Goal: Transaction & Acquisition: Purchase product/service

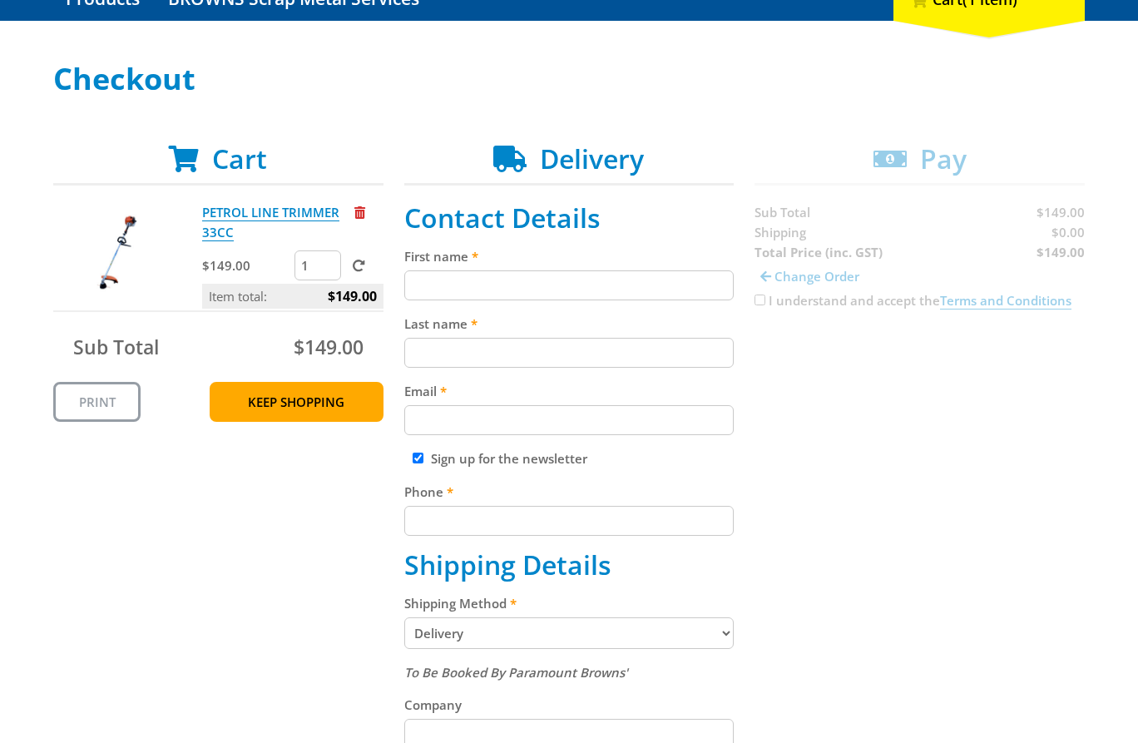
scroll to position [211, 0]
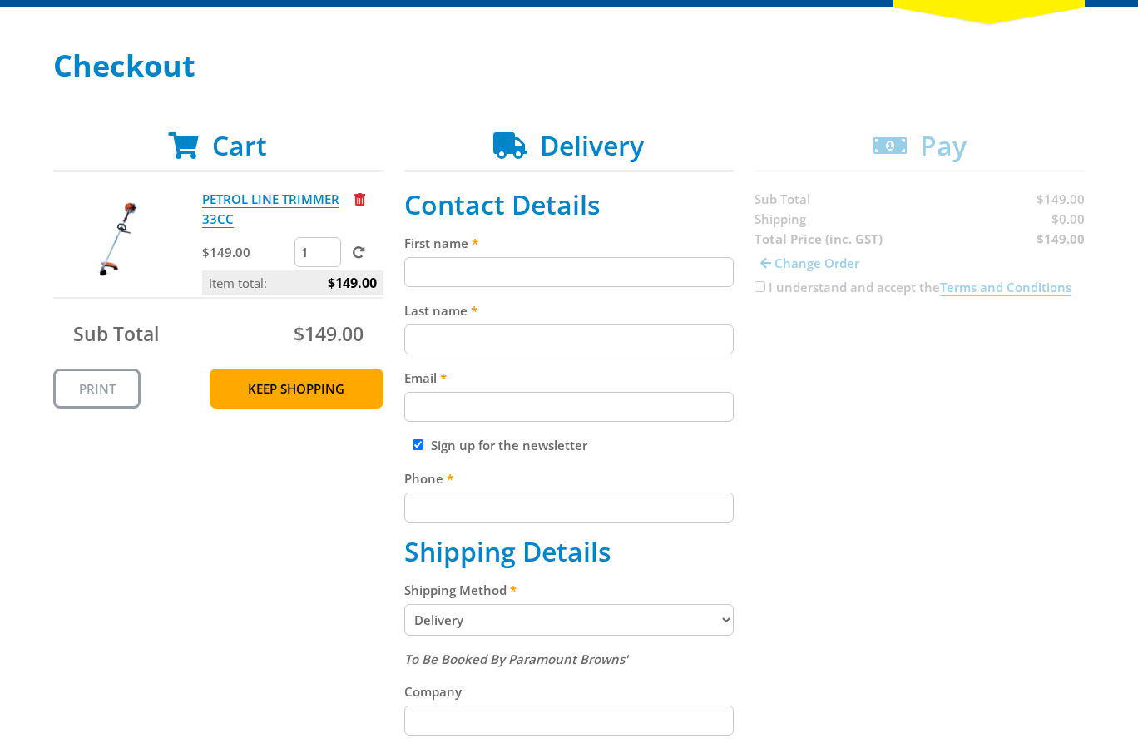
click at [468, 270] on input "First name" at bounding box center [569, 272] width 330 height 30
paste input "[PERSON_NAME]"
type input "[PERSON_NAME]"
click at [423, 329] on input "Last name" at bounding box center [569, 340] width 330 height 30
paste input "[PERSON_NAME]"
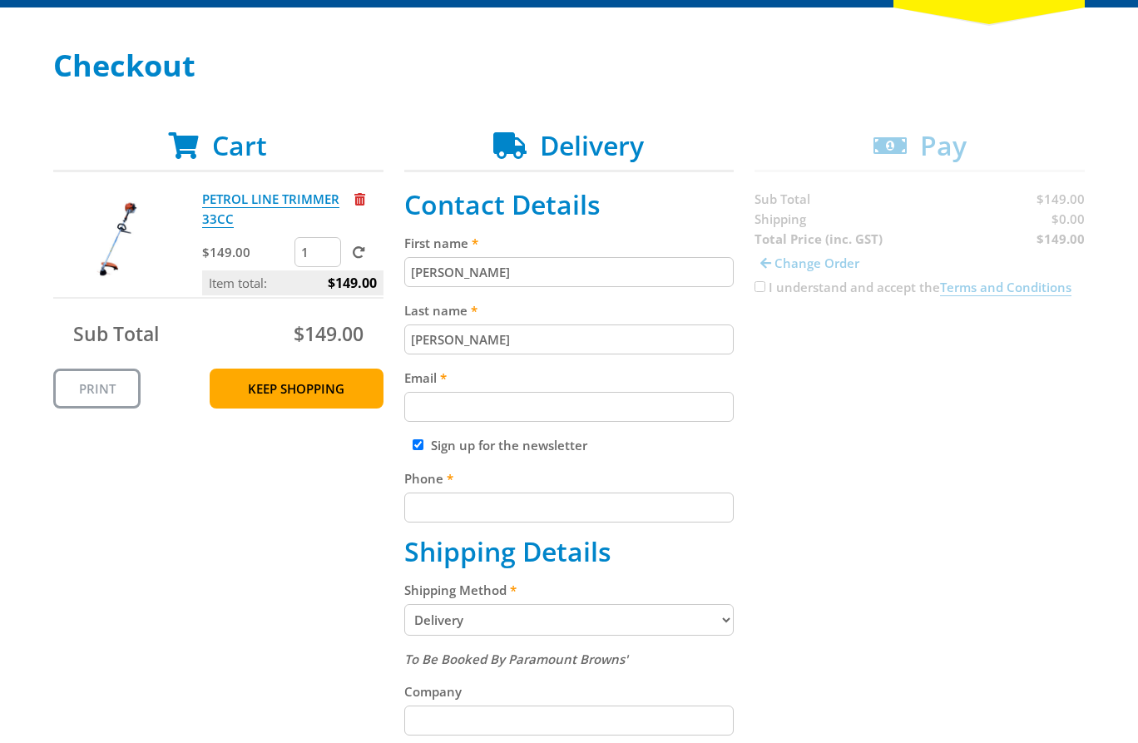
type input "[PERSON_NAME]"
click at [394, 326] on div "Cart PETROL LINE TRIMMER 33CC $149.00 1 Item total: $149.00 Sub Total $149.00 P…" at bounding box center [569, 662] width 1032 height 1064
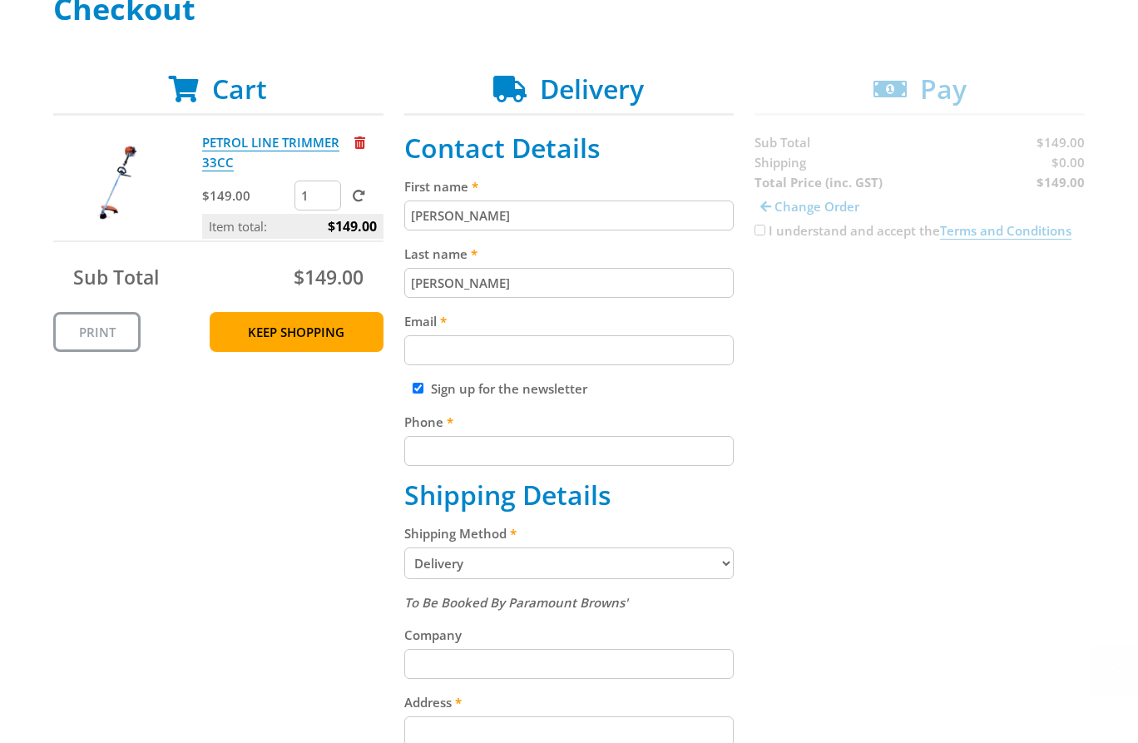
scroll to position [280, 0]
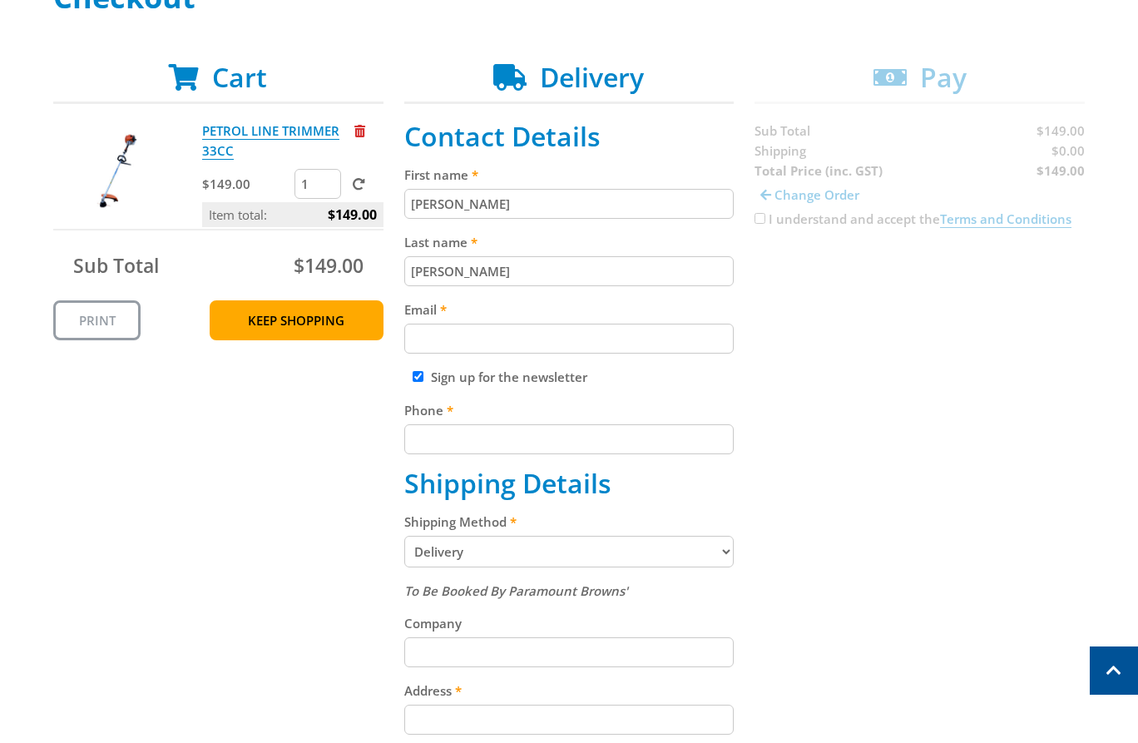
click at [422, 375] on input "Sign up for the newsletter" at bounding box center [418, 376] width 11 height 11
checkbox input "false"
click at [485, 330] on input "Email" at bounding box center [569, 339] width 330 height 30
paste input "[EMAIL_ADDRESS][DOMAIN_NAME]"
type input "[EMAIL_ADDRESS][DOMAIN_NAME]"
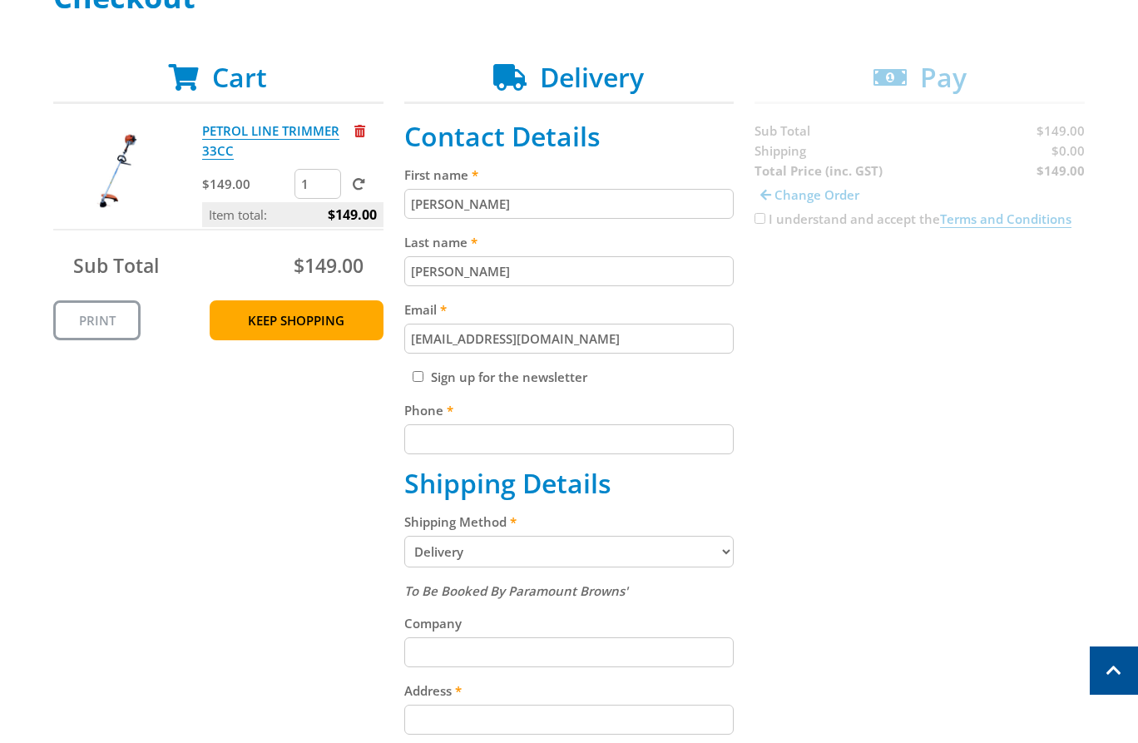
click at [489, 309] on label "Email" at bounding box center [569, 310] width 330 height 20
click at [489, 324] on input "[EMAIL_ADDRESS][DOMAIN_NAME]" at bounding box center [569, 339] width 330 height 30
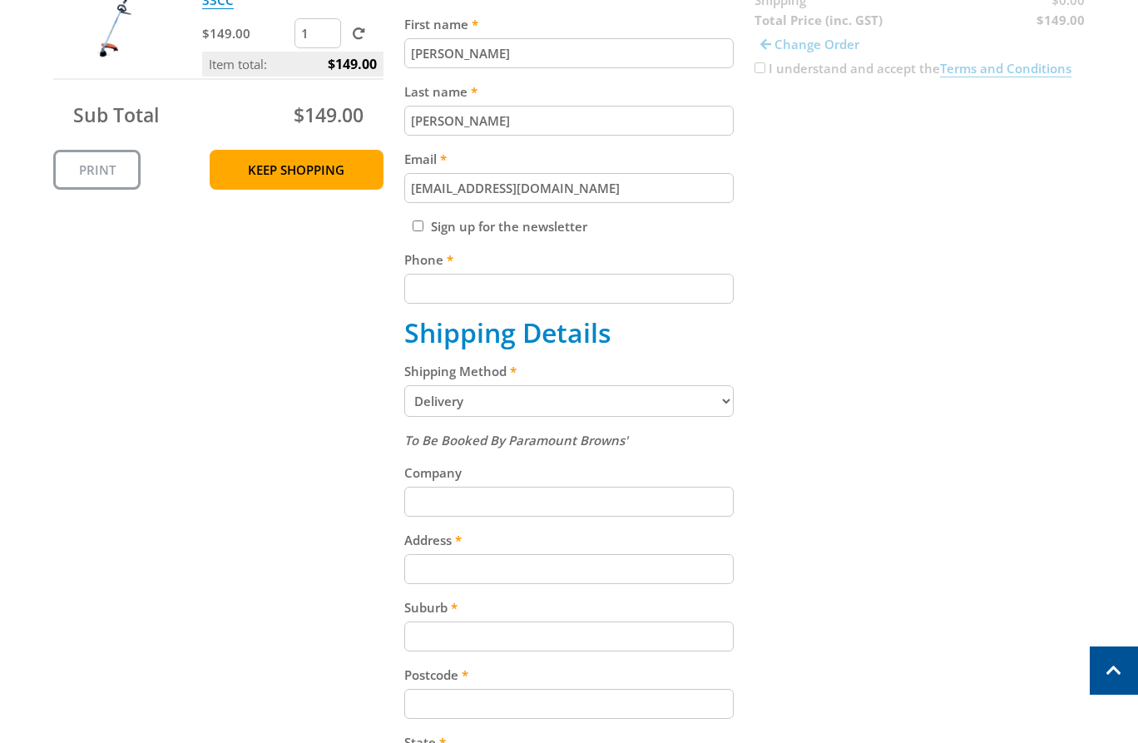
scroll to position [444, 0]
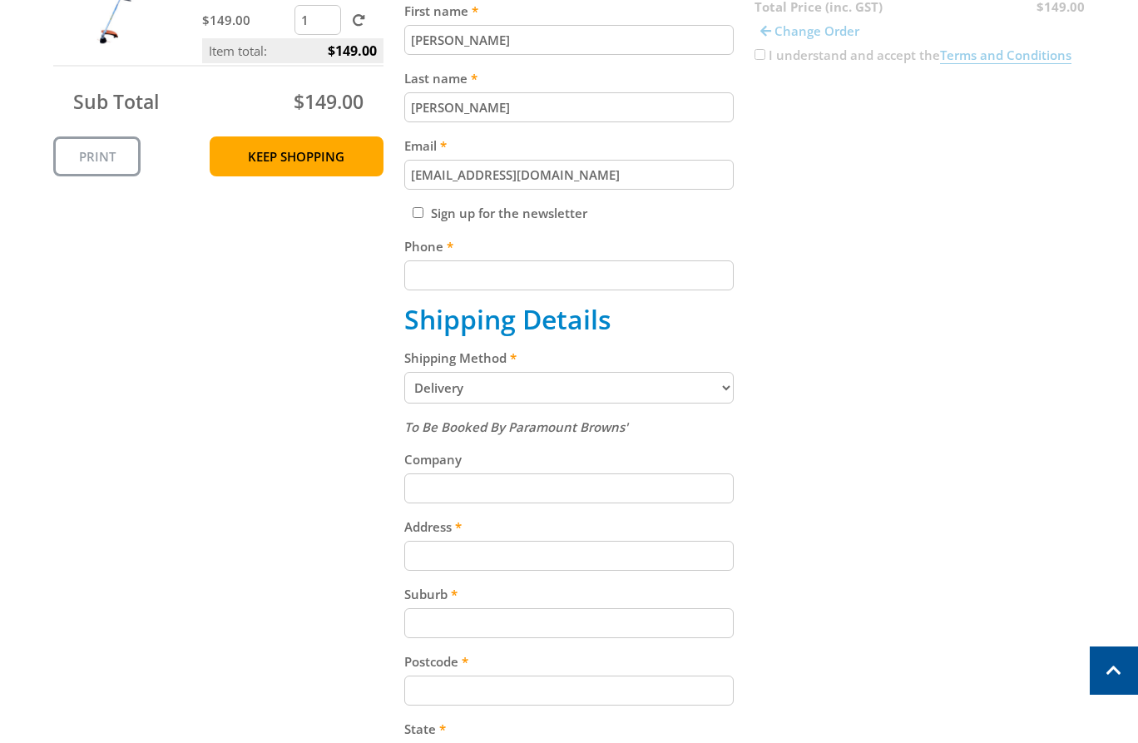
click at [487, 251] on label "Phone" at bounding box center [569, 246] width 330 height 20
click at [487, 260] on input "Phone" at bounding box center [569, 275] width 330 height 30
click at [473, 266] on input "Phone" at bounding box center [569, 275] width 330 height 30
paste input "[PHONE_NUMBER]"
type input "[PHONE_NUMBER]"
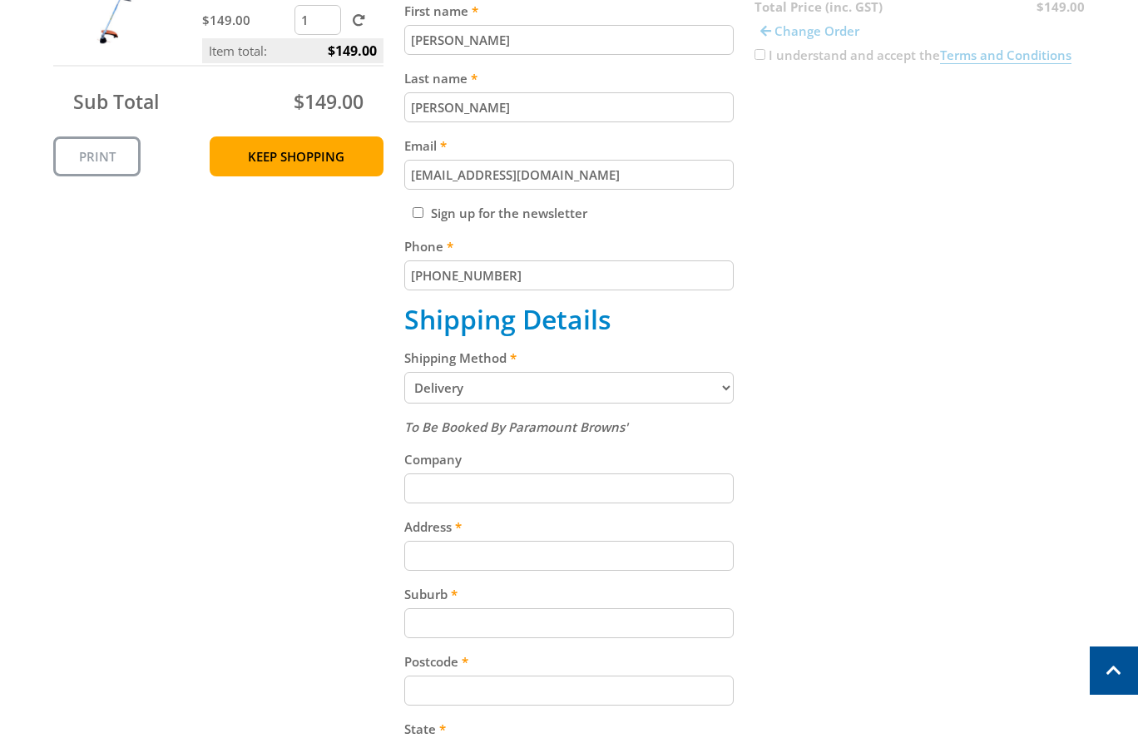
click at [670, 237] on label "Phone" at bounding box center [569, 246] width 330 height 20
click at [670, 260] on input "[PHONE_NUMBER]" at bounding box center [569, 275] width 330 height 30
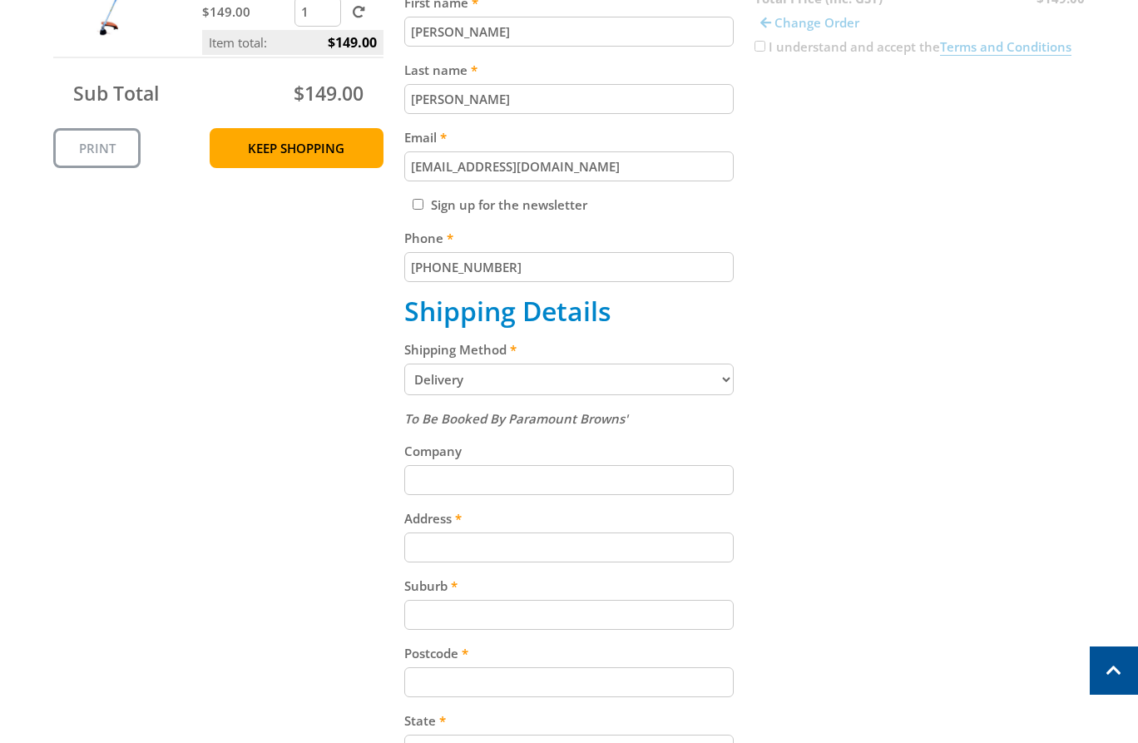
scroll to position [470, 0]
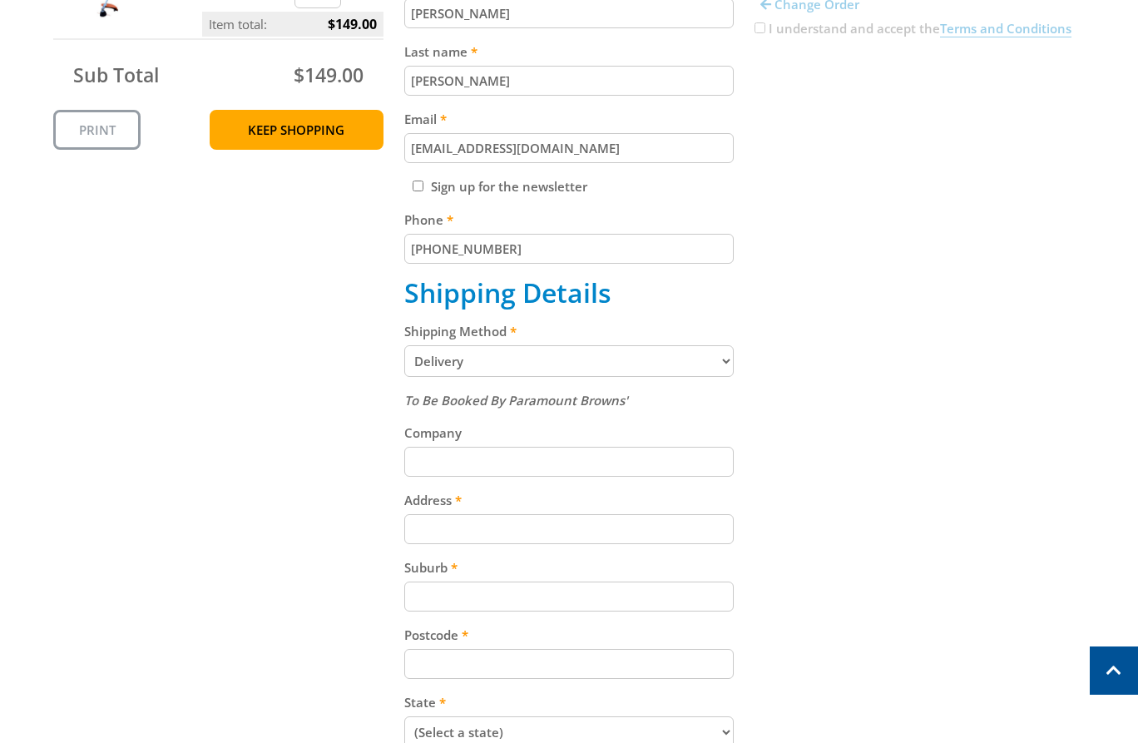
click at [492, 359] on select "Pickup from Gepps Cross Delivery" at bounding box center [569, 361] width 330 height 32
select select "Pickup"
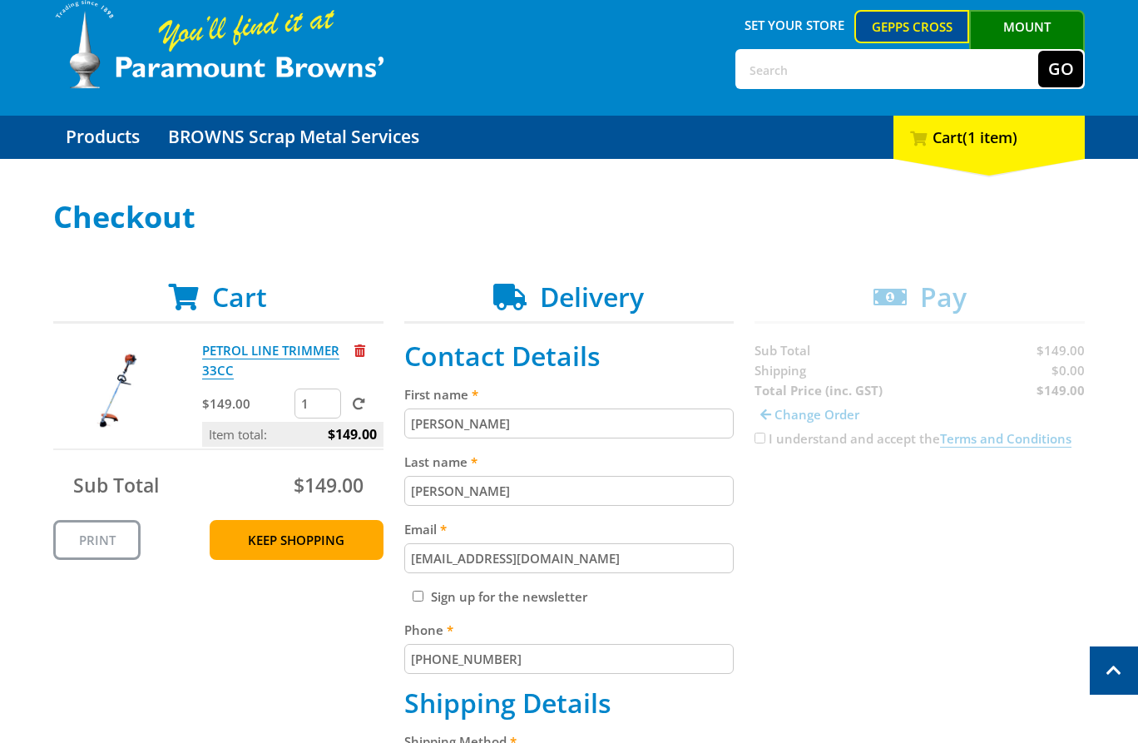
scroll to position [0, 0]
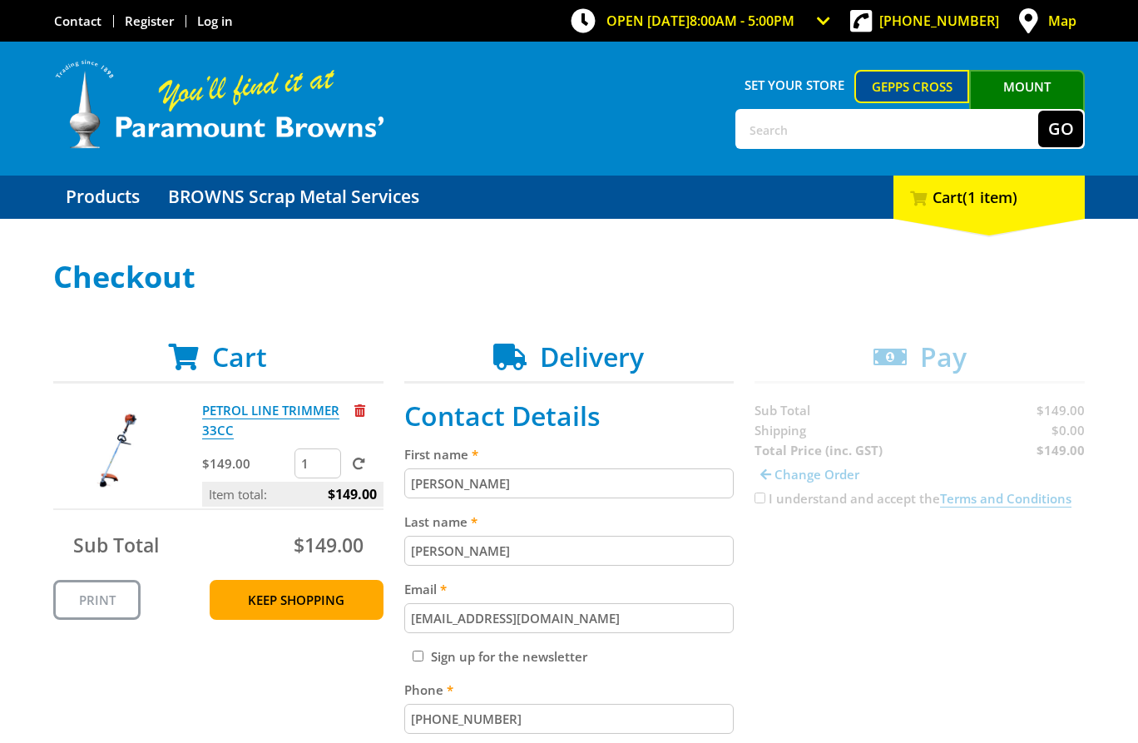
click at [1012, 83] on link "Mount [PERSON_NAME]" at bounding box center [1027, 101] width 116 height 63
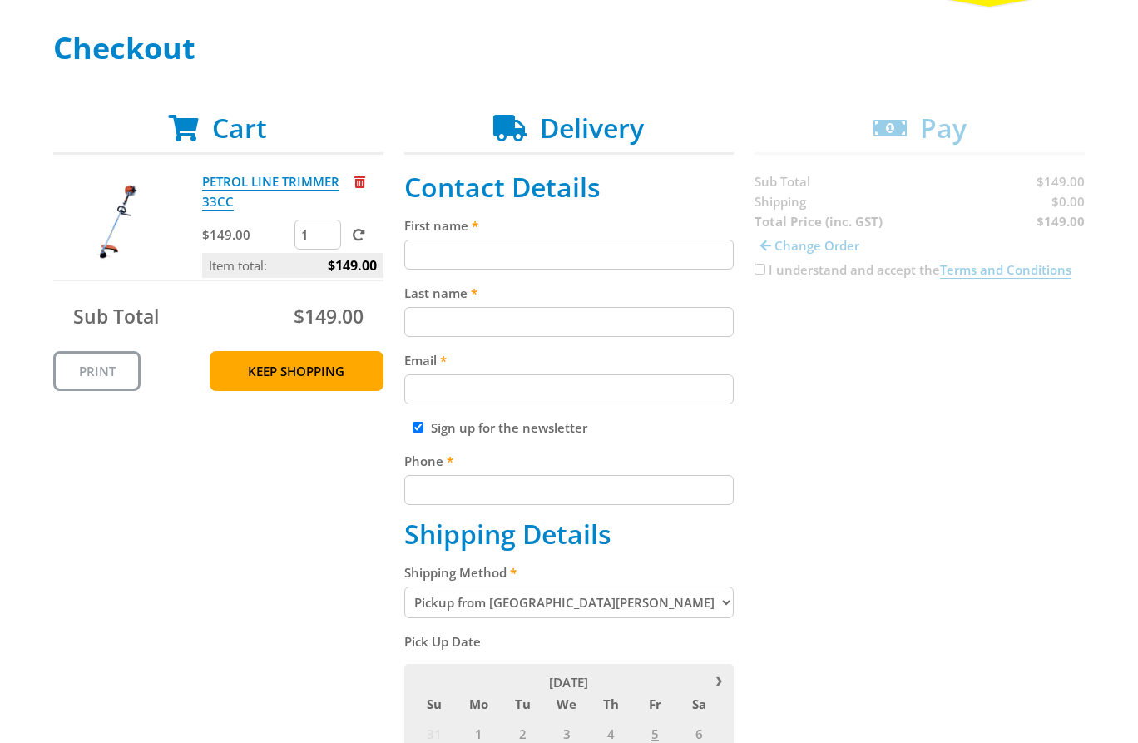
scroll to position [245, 0]
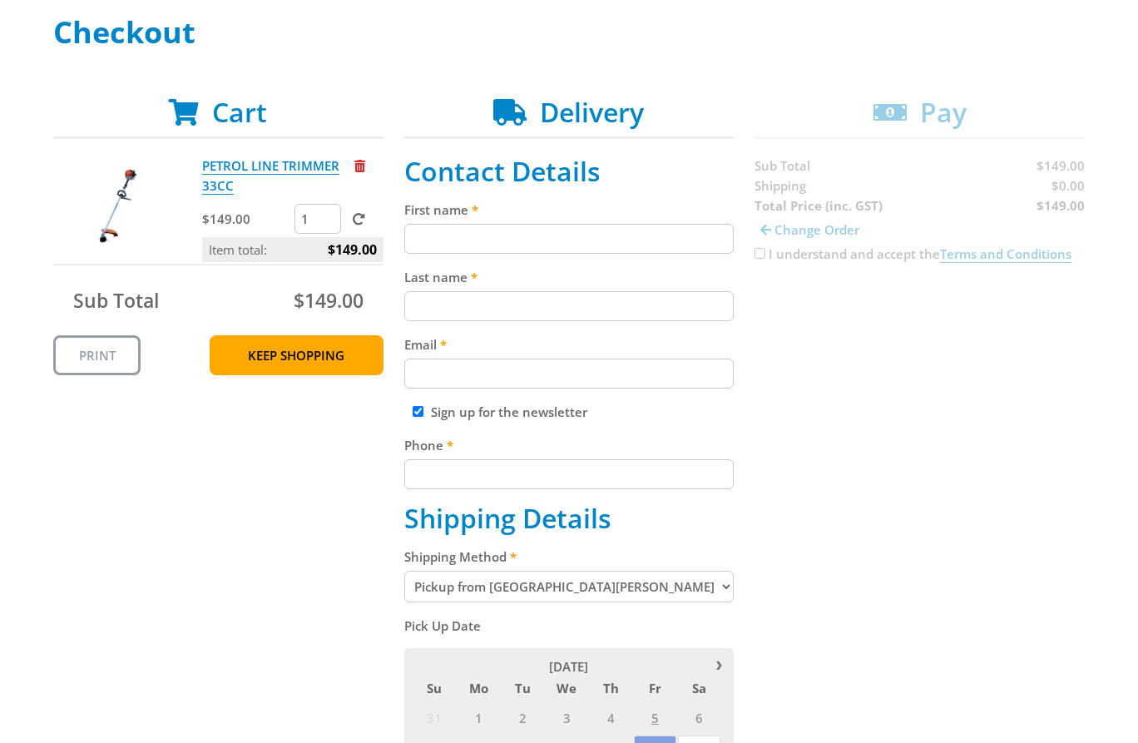
drag, startPoint x: 481, startPoint y: 226, endPoint x: 457, endPoint y: 277, distance: 57.0
click at [480, 226] on input "First name" at bounding box center [569, 239] width 330 height 30
paste input "[PERSON_NAME]"
type input "[PERSON_NAME]"
click at [449, 290] on div "Last name" at bounding box center [569, 294] width 330 height 54
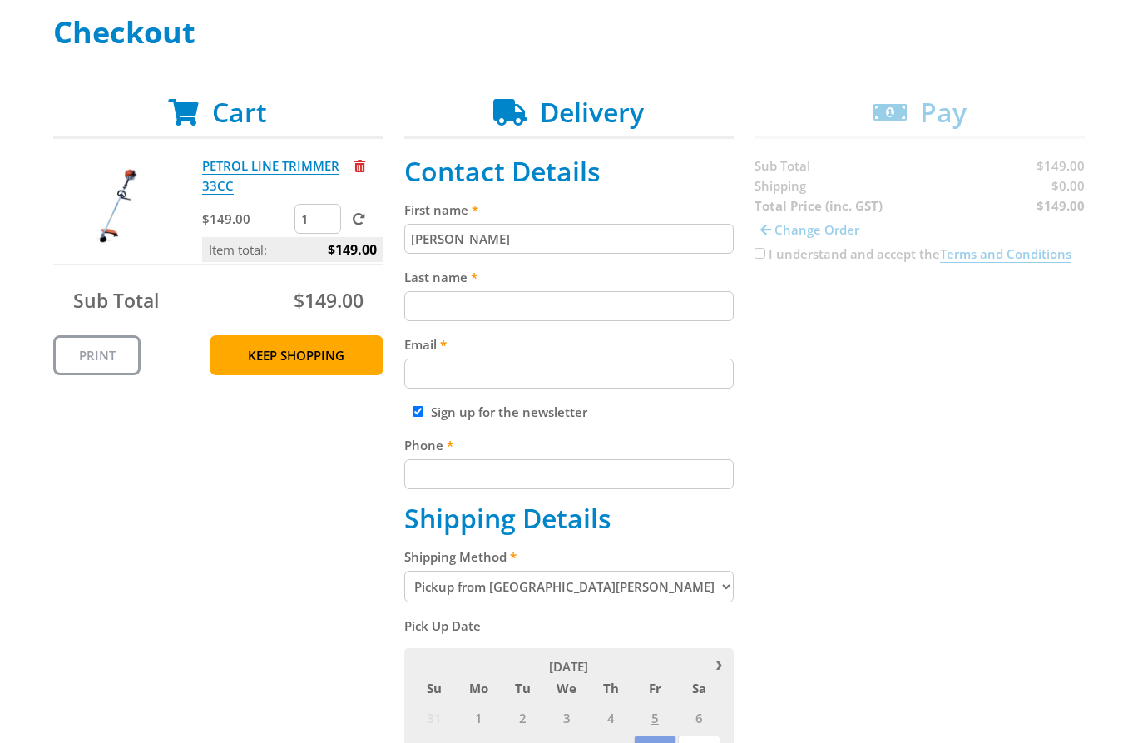
click at [459, 314] on input "Last name" at bounding box center [569, 306] width 330 height 30
paste input "[PERSON_NAME]"
type input "[PERSON_NAME]"
click at [467, 367] on input "Email" at bounding box center [569, 374] width 330 height 30
paste input "[EMAIL_ADDRESS][DOMAIN_NAME]"
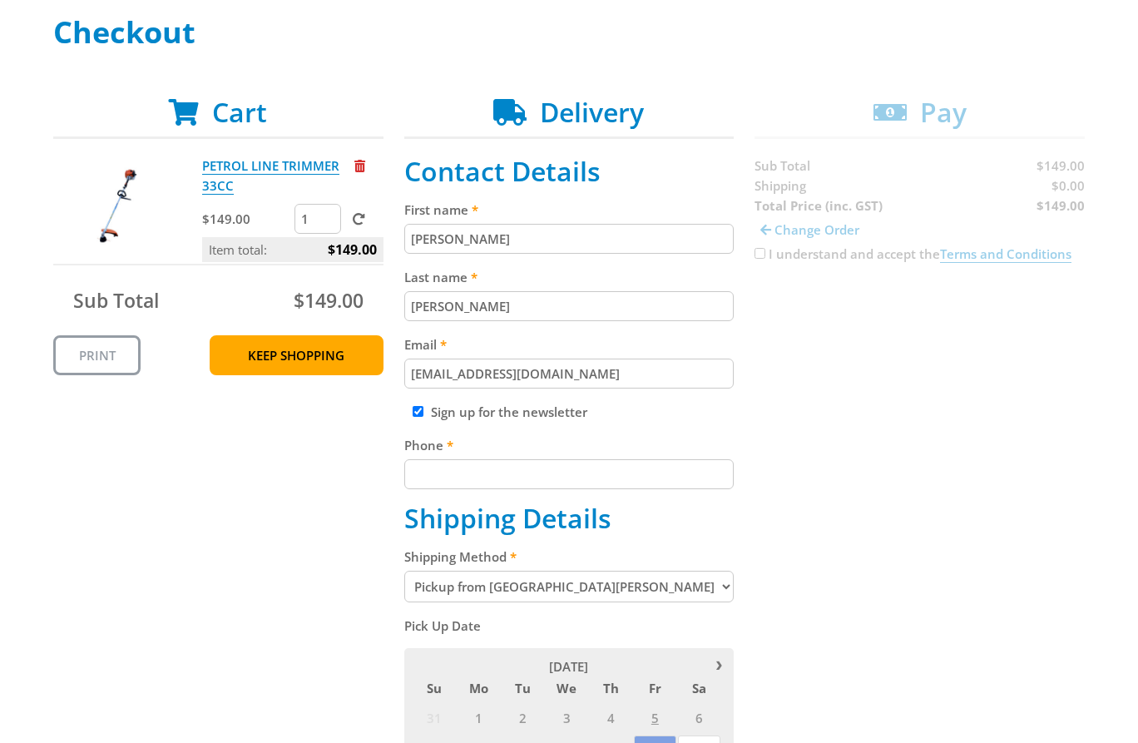
type input "[EMAIL_ADDRESS][DOMAIN_NAME]"
click at [416, 409] on input "Sign up for the newsletter" at bounding box center [418, 411] width 11 height 11
checkbox input "false"
click at [478, 481] on input "Phone" at bounding box center [569, 474] width 330 height 30
paste input "[PHONE_NUMBER]"
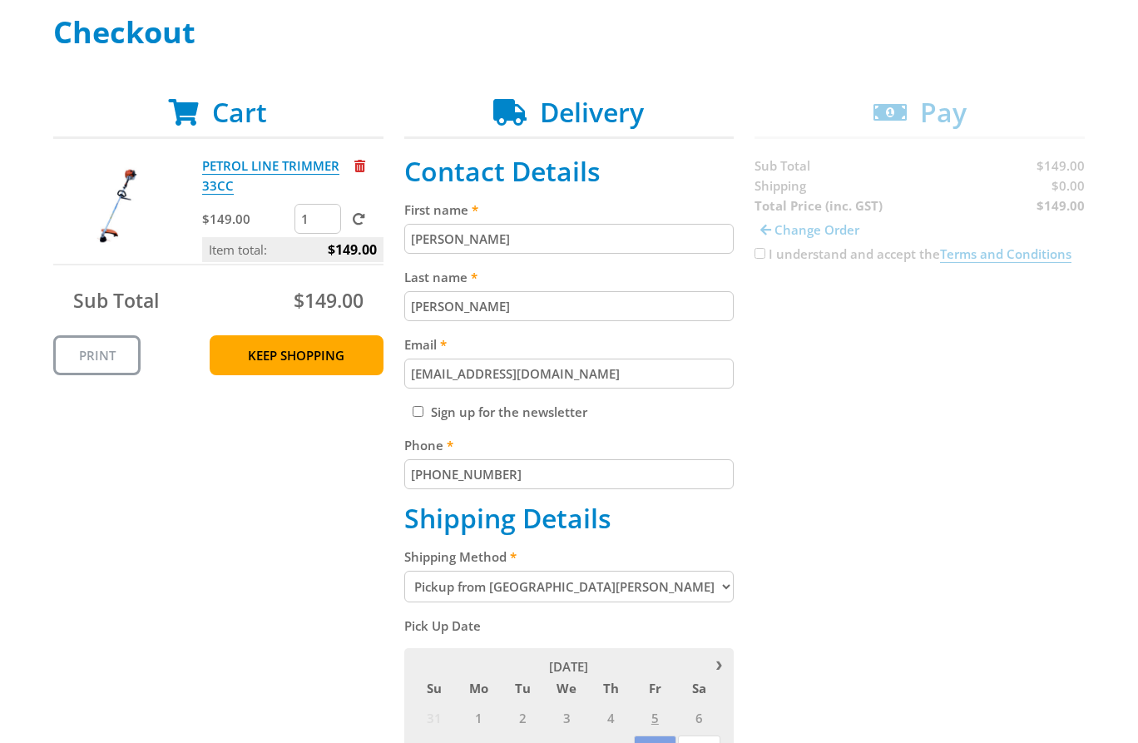
type input "[PHONE_NUMBER]"
click at [333, 455] on div "Cart PETROL LINE TRIMMER 33CC $149.00 1 Item total: $149.00 Sub Total $149.00 P…" at bounding box center [569, 690] width 1032 height 1187
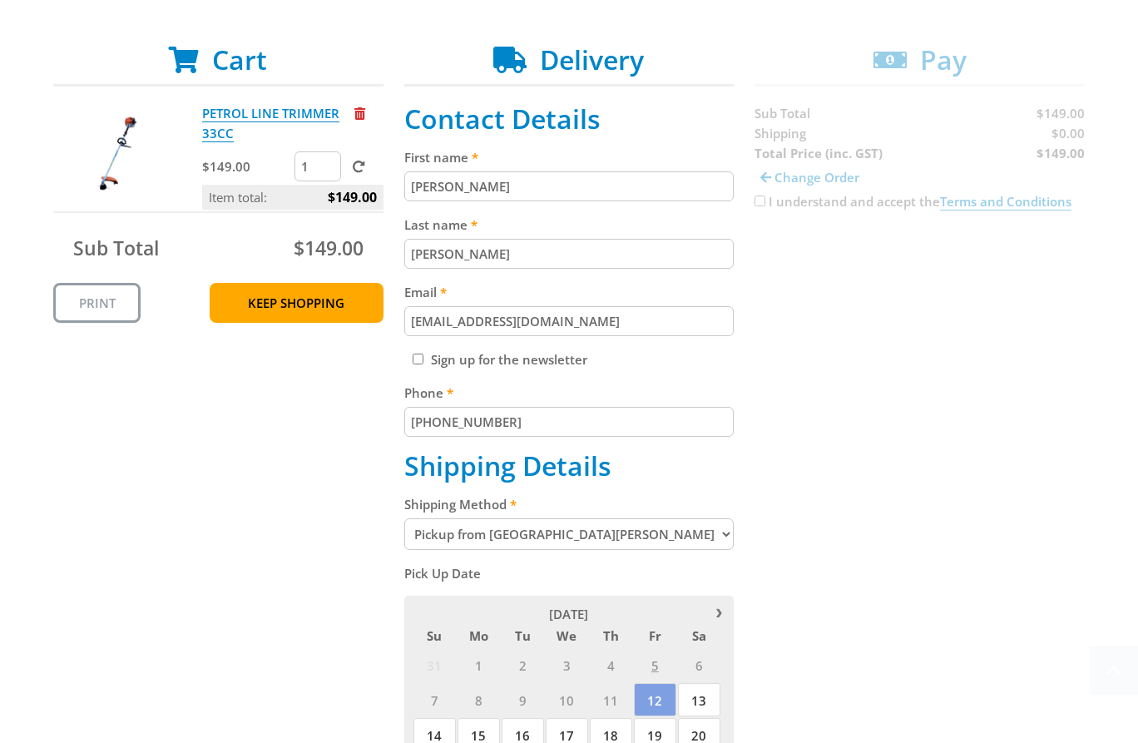
scroll to position [439, 0]
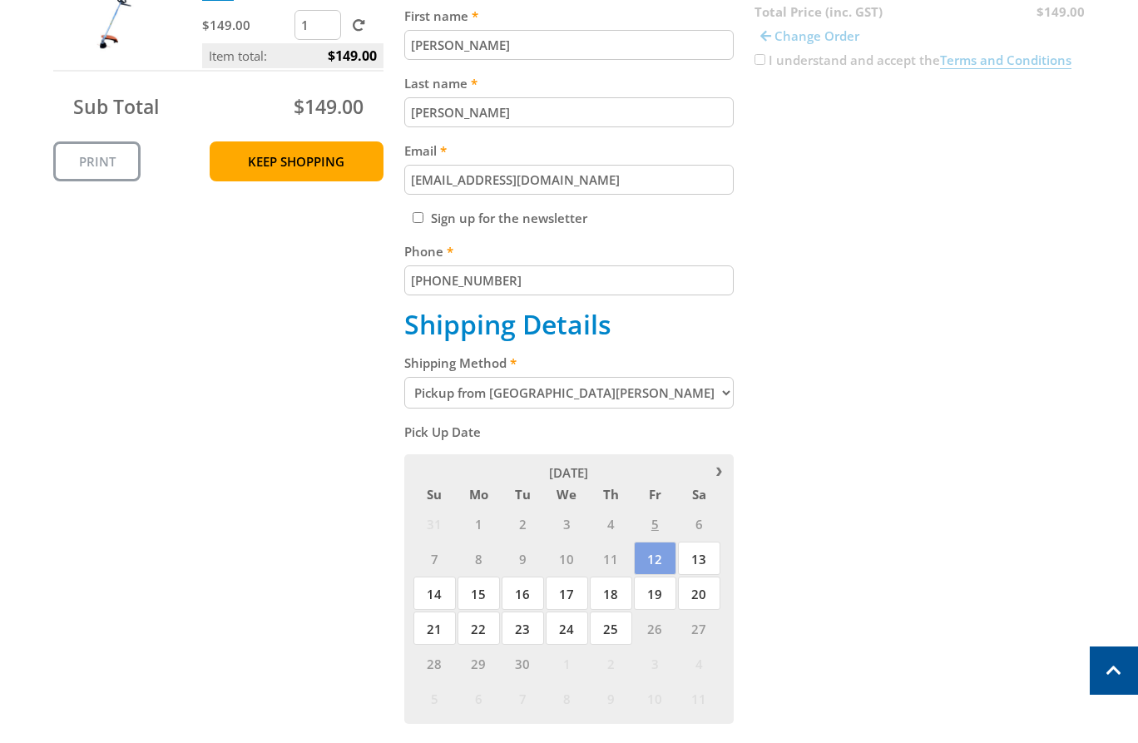
click at [533, 390] on select "Pickup from [GEOGRAPHIC_DATA][PERSON_NAME] Delivery" at bounding box center [569, 393] width 330 height 32
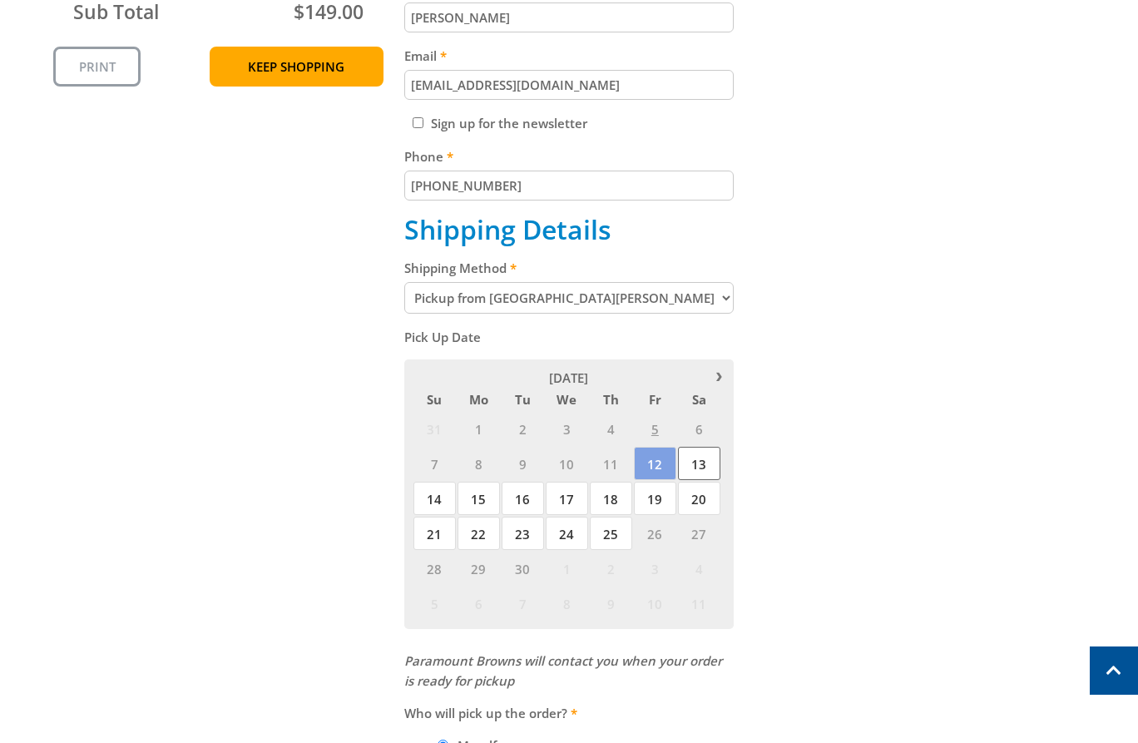
scroll to position [535, 0]
click at [650, 459] on span "12" at bounding box center [655, 461] width 42 height 33
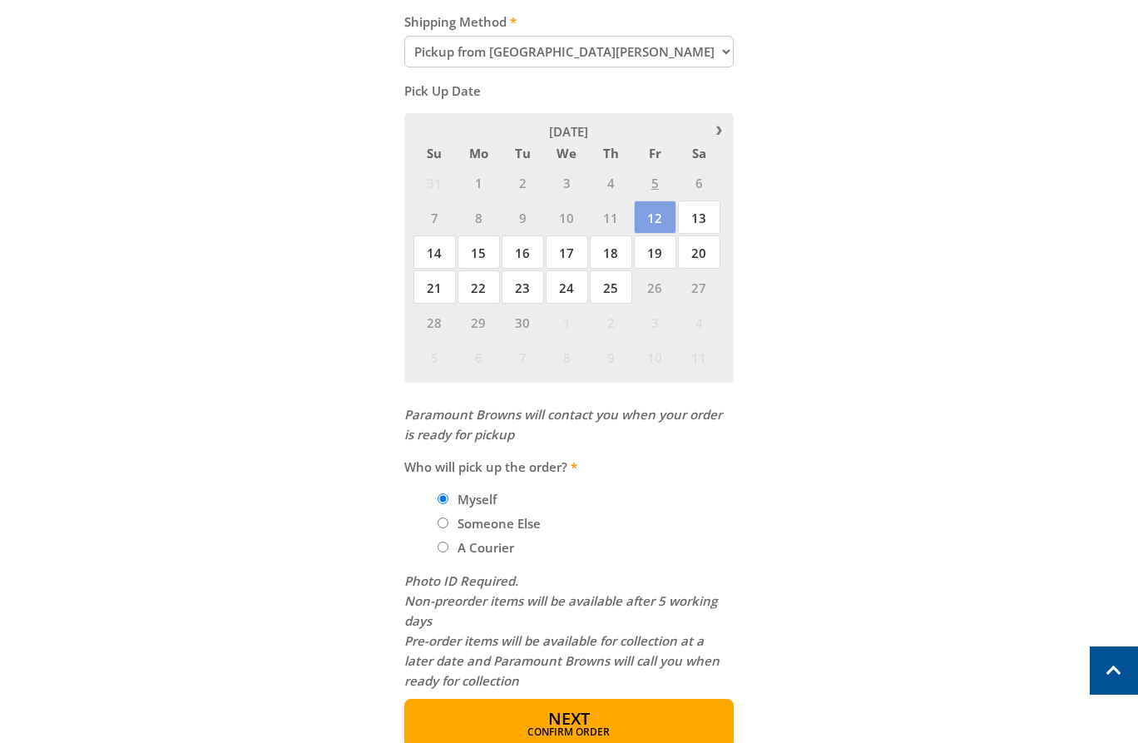
scroll to position [937, 0]
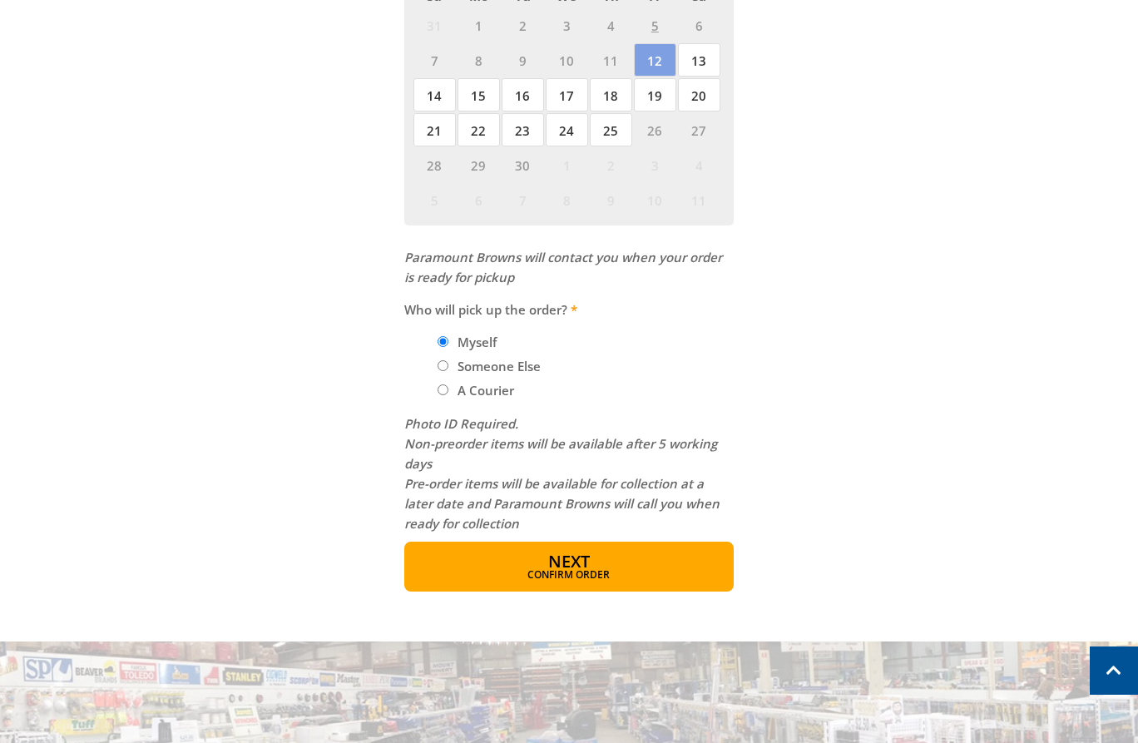
drag, startPoint x: 570, startPoint y: 563, endPoint x: 674, endPoint y: 546, distance: 105.5
click at [573, 561] on span "Next" at bounding box center [569, 561] width 42 height 22
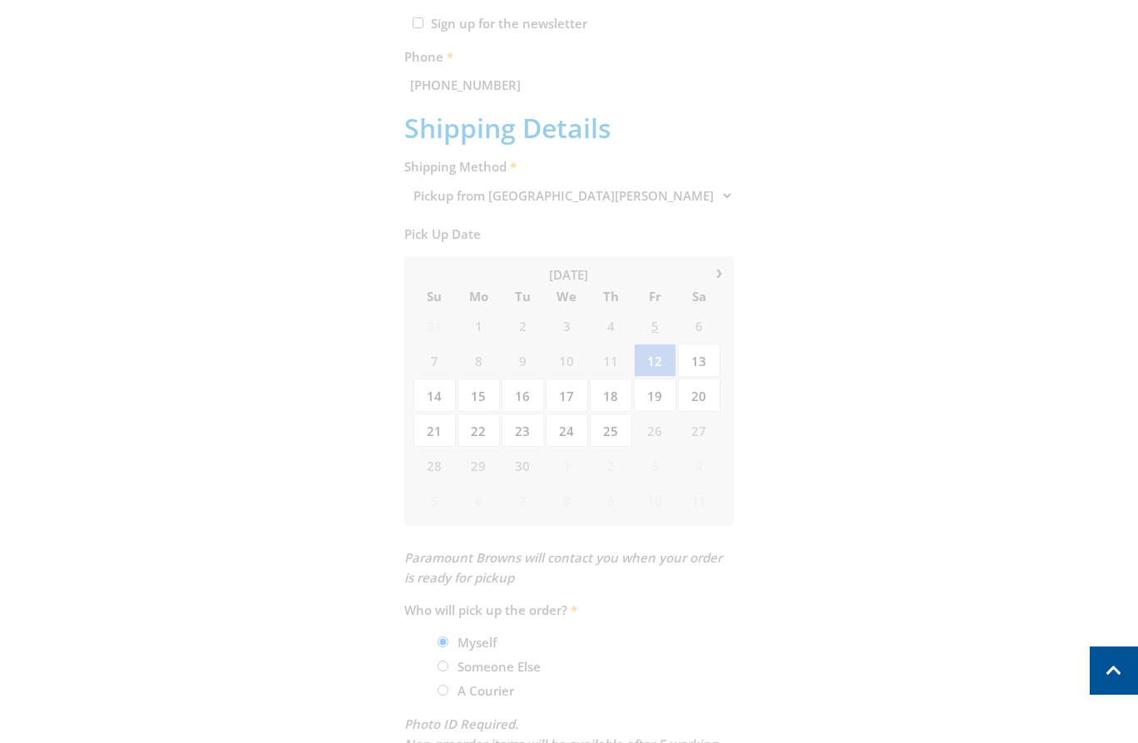
scroll to position [301, 0]
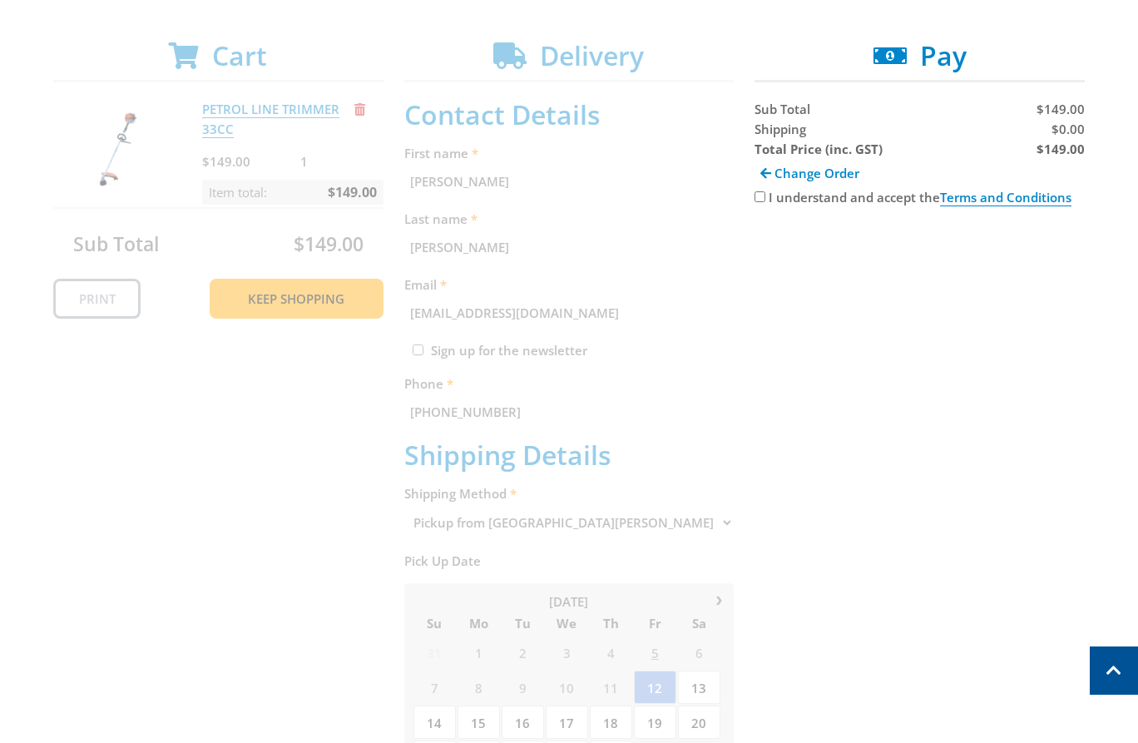
drag, startPoint x: 762, startPoint y: 196, endPoint x: 756, endPoint y: 206, distance: 10.8
click at [761, 196] on input "I understand and accept the Terms and Conditions" at bounding box center [760, 196] width 11 height 11
checkbox input "true"
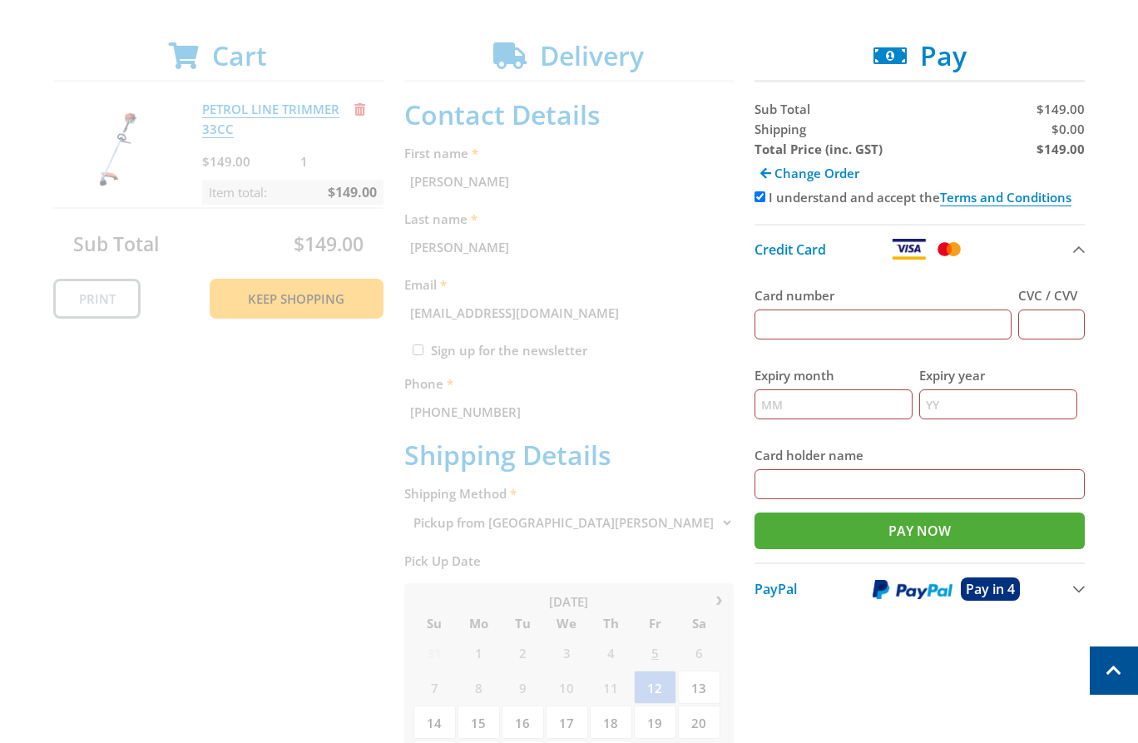
click at [843, 319] on input "Card number" at bounding box center [883, 325] width 257 height 30
type input "[CREDIT_CARD_NUMBER]"
type input "123"
type input "12"
type input "2025"
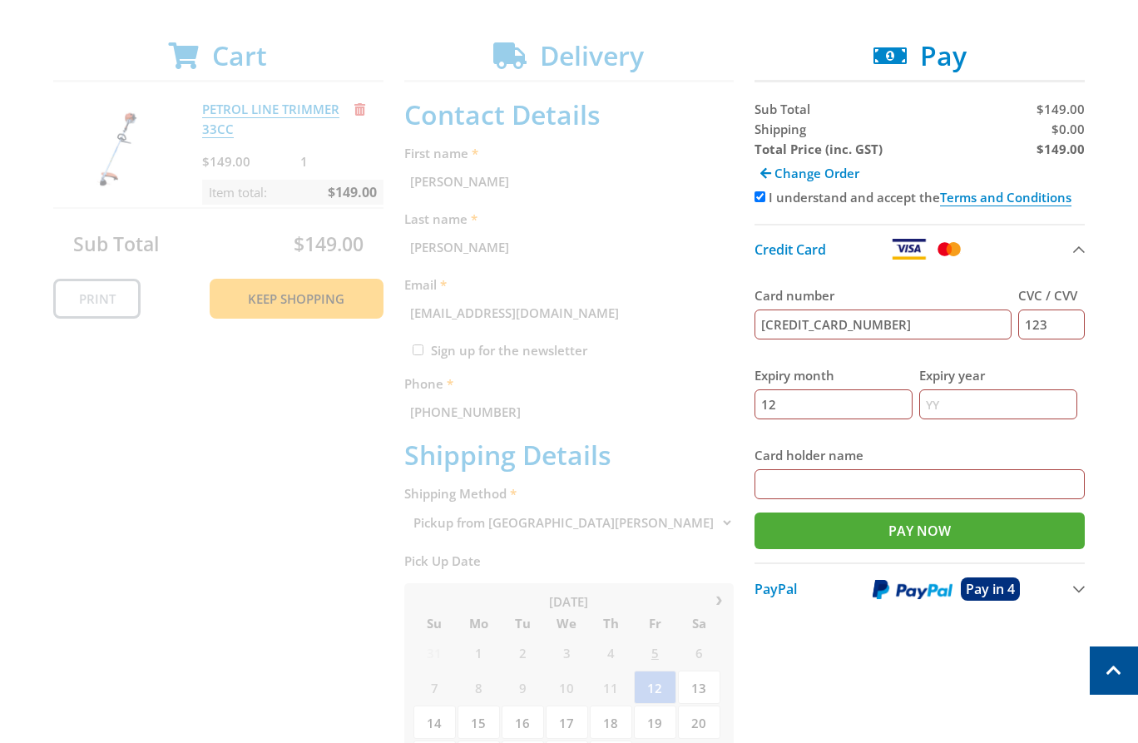
type input "[PERSON_NAME]"
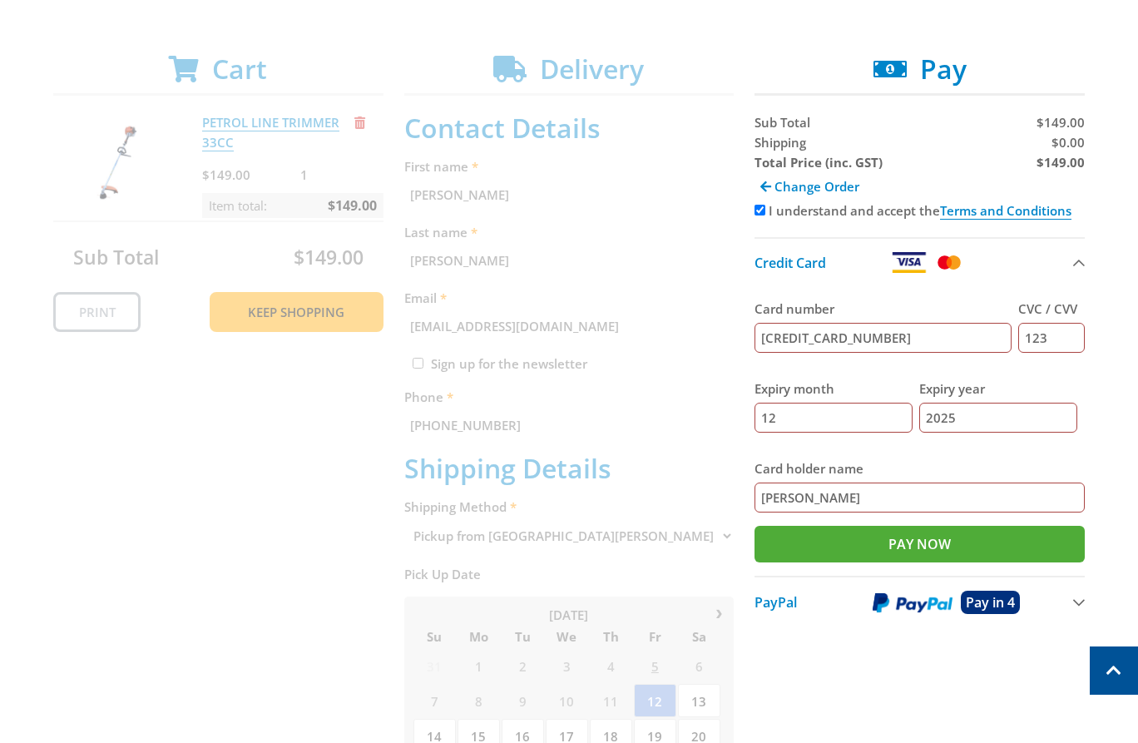
scroll to position [296, 0]
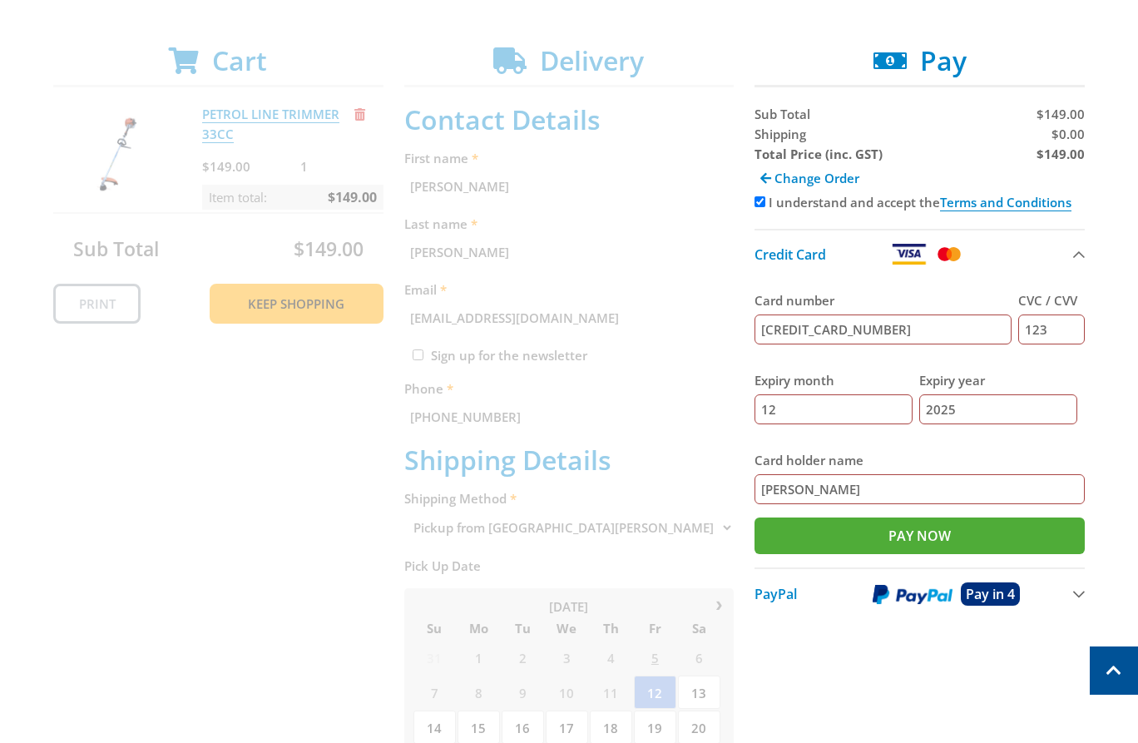
click at [752, 345] on div "Cart PETROL LINE TRIMMER 33CC $149.00 1 Item total: $149.00 Sub Total $149.00 P…" at bounding box center [569, 634] width 1032 height 1179
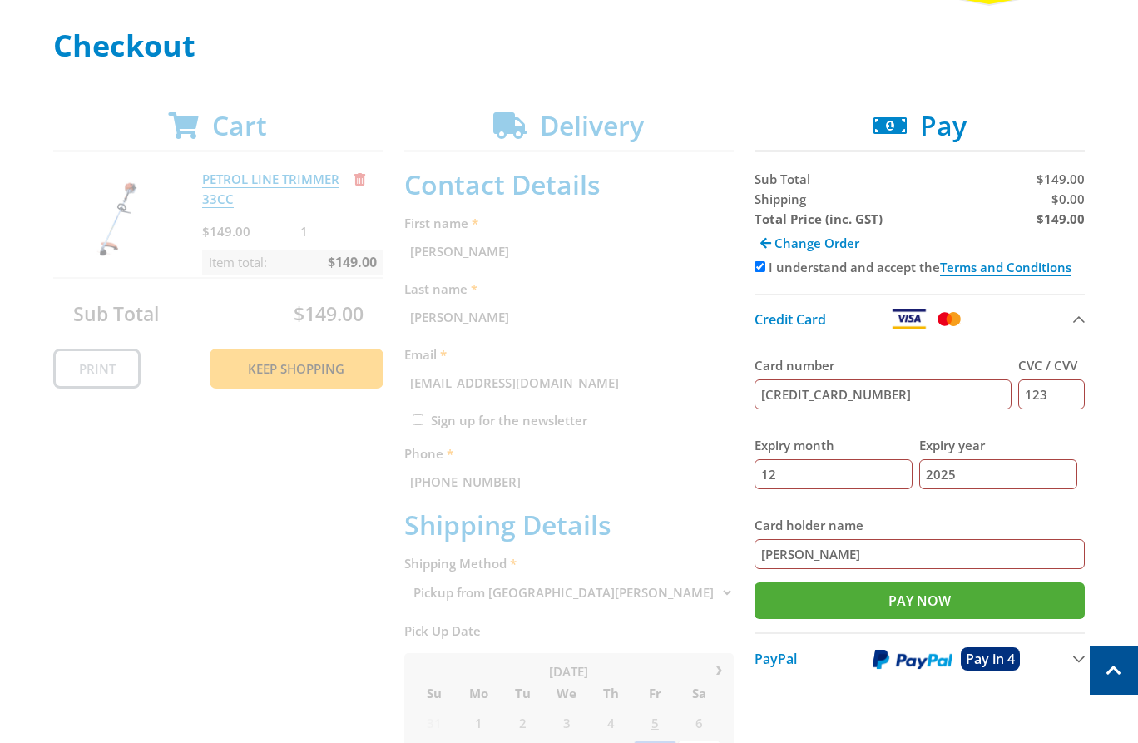
scroll to position [240, 0]
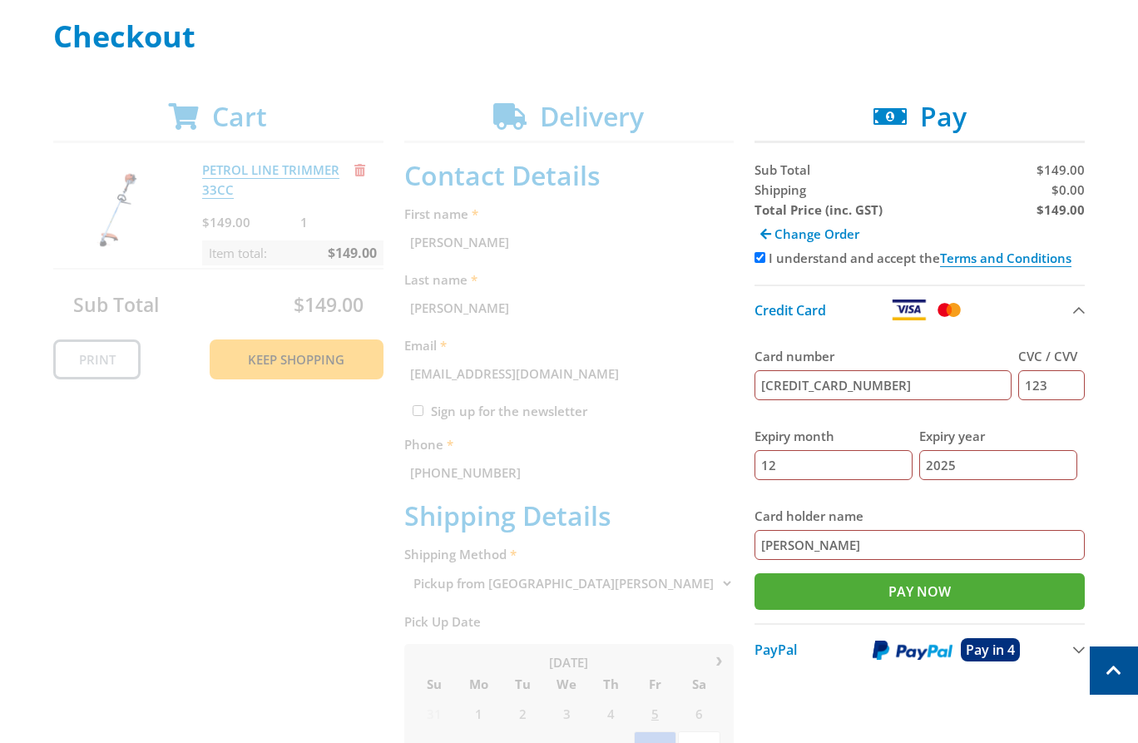
click at [719, 577] on div "Cart PETROL LINE TRIMMER 33CC $149.00 1 Item total: $149.00 Sub Total $149.00 P…" at bounding box center [569, 690] width 1032 height 1179
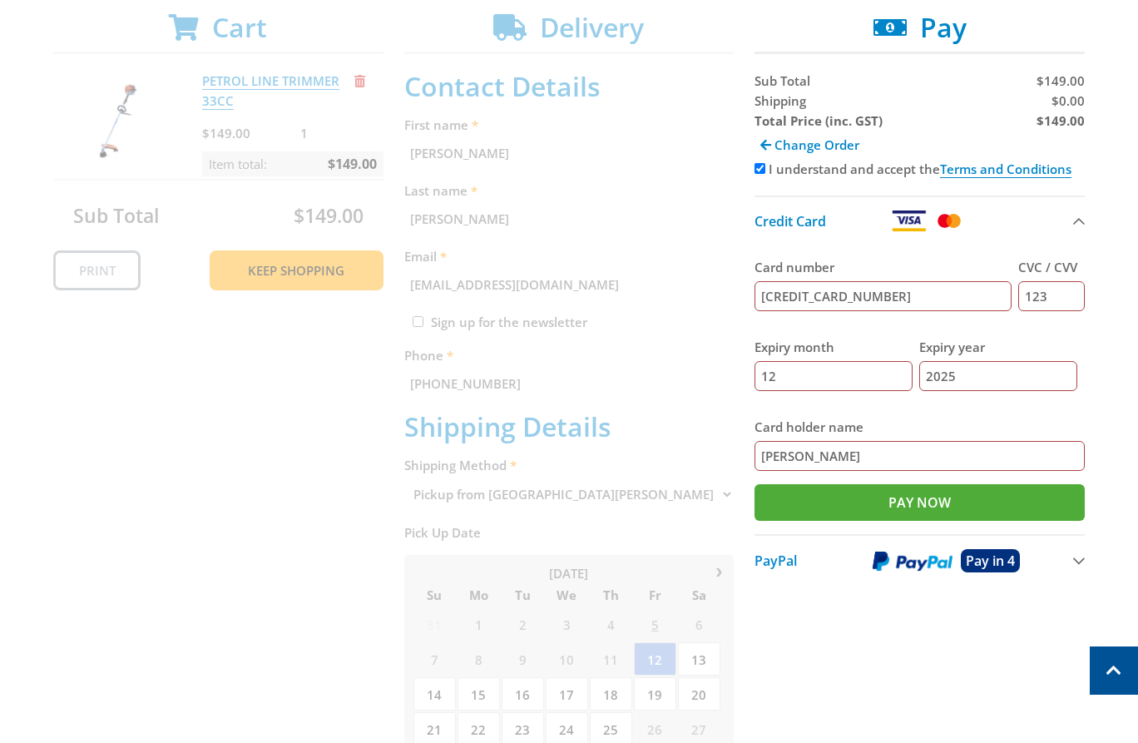
click at [618, 485] on div "Cart PETROL LINE TRIMMER 33CC $149.00 1 Item total: $149.00 Sub Total $149.00 P…" at bounding box center [569, 601] width 1032 height 1179
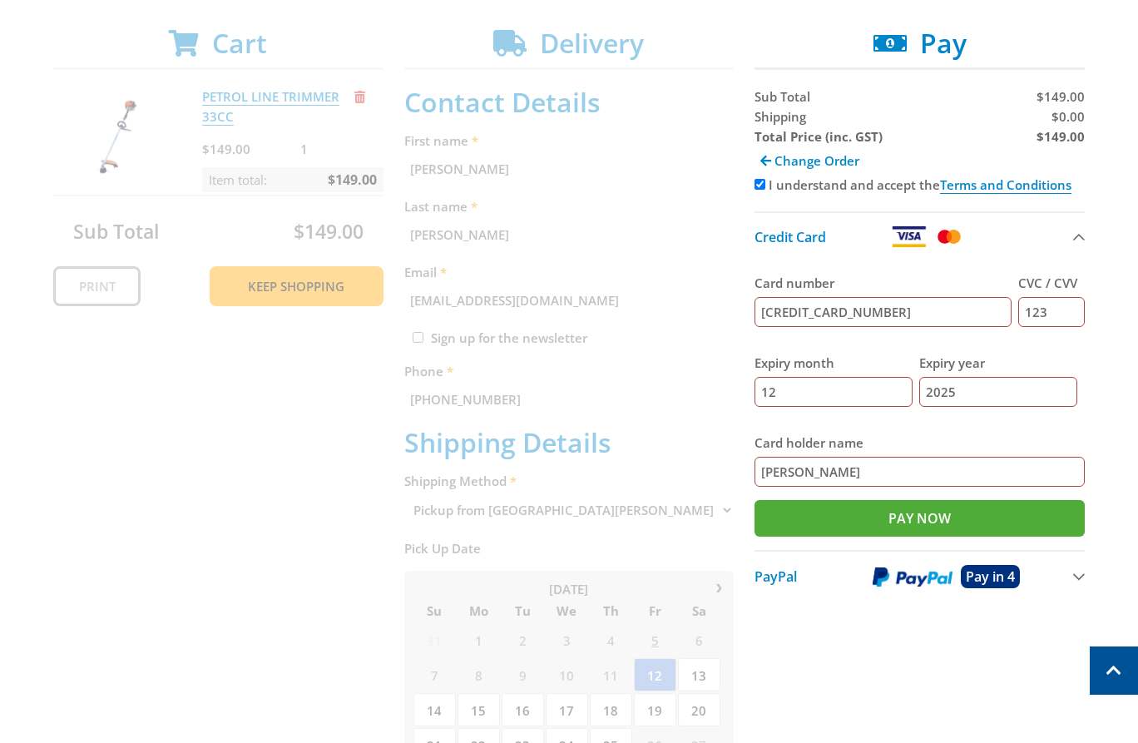
click at [449, 342] on div "Cart PETROL LINE TRIMMER 33CC $149.00 1 Item total: $149.00 Sub Total $149.00 P…" at bounding box center [569, 616] width 1032 height 1179
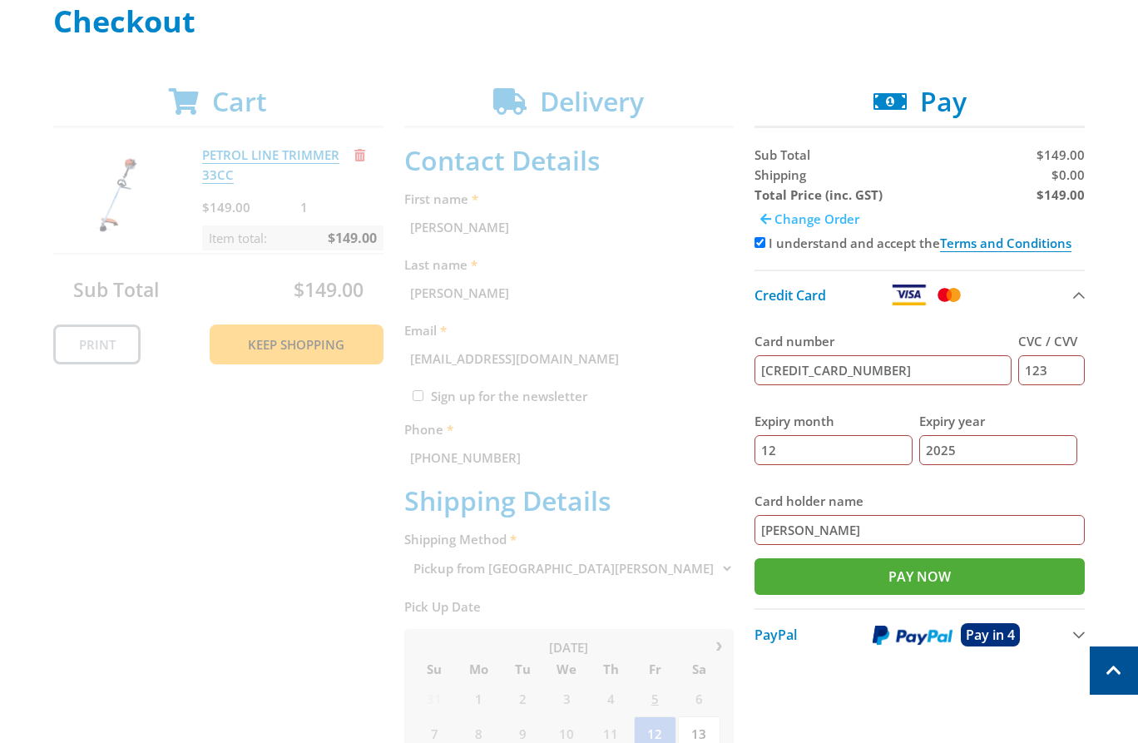
scroll to position [231, 0]
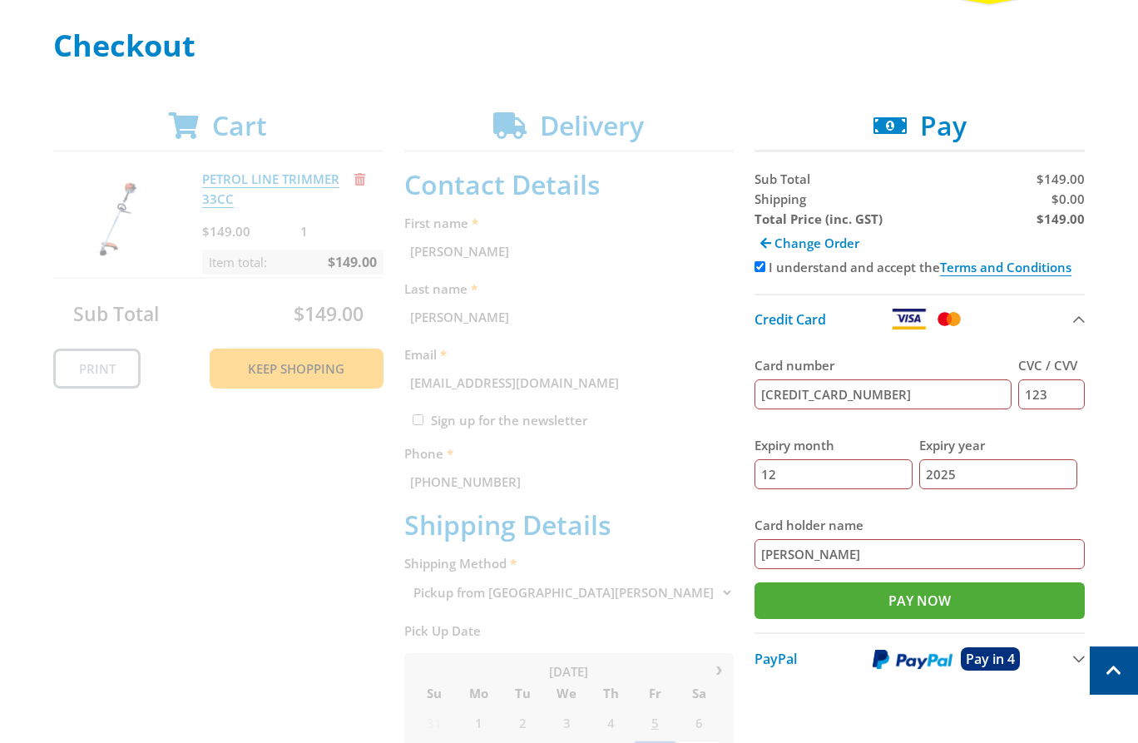
click at [755, 270] on input "I understand and accept the Terms and Conditions" at bounding box center [760, 266] width 11 height 11
checkbox input "false"
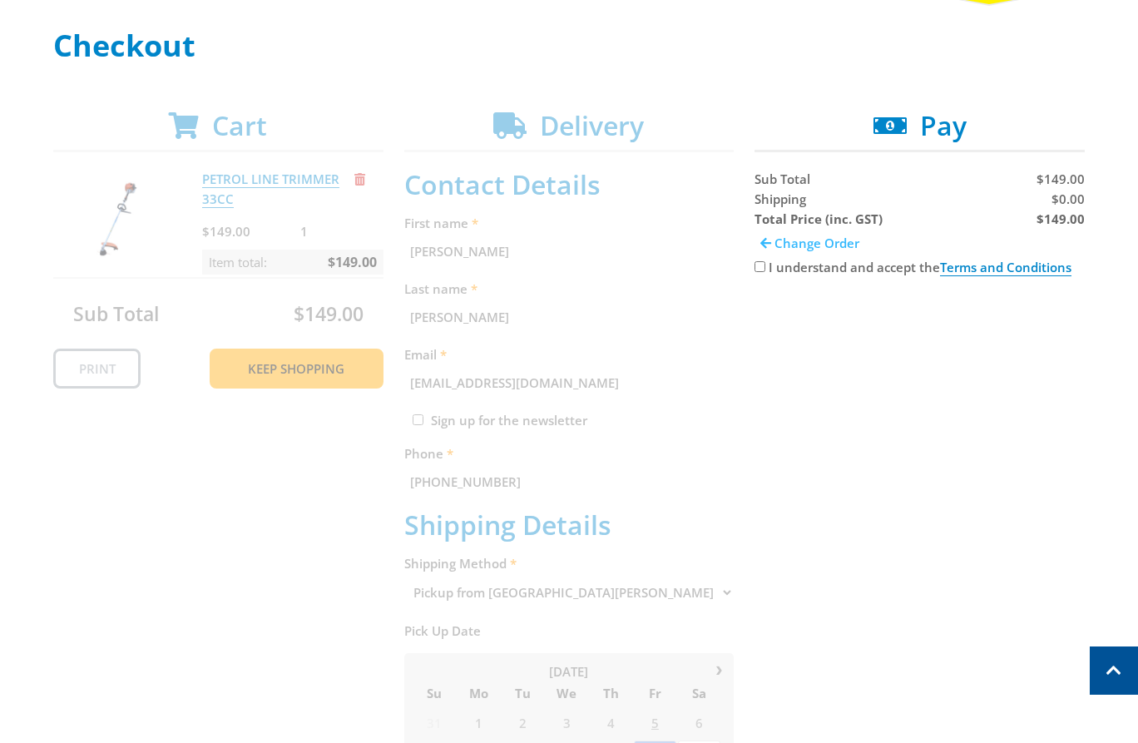
click at [791, 246] on span "Change Order" at bounding box center [817, 243] width 85 height 17
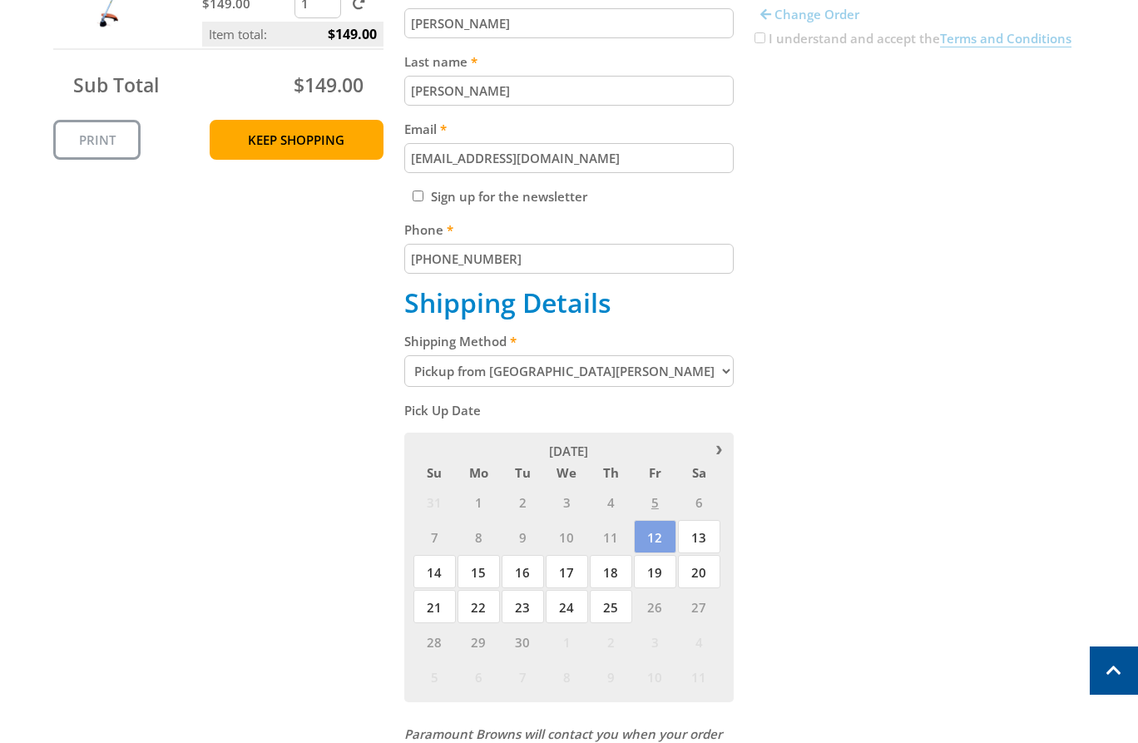
scroll to position [464, 0]
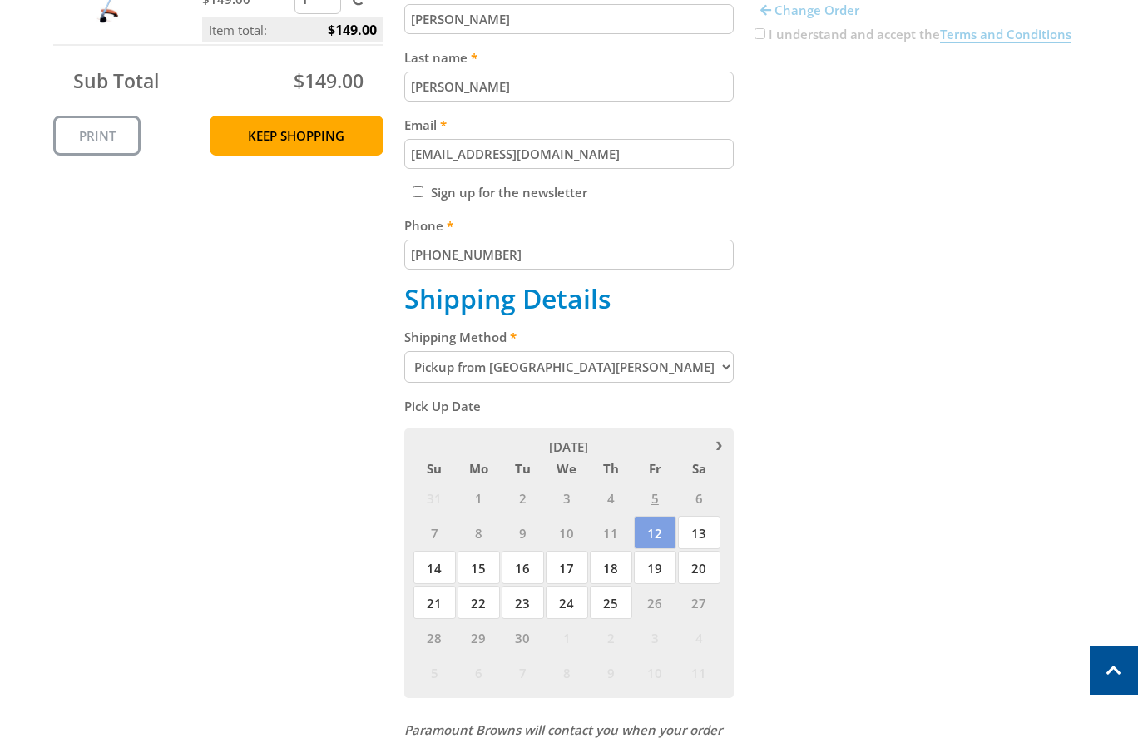
click at [538, 374] on select "Pickup from [GEOGRAPHIC_DATA][PERSON_NAME] Delivery" at bounding box center [569, 367] width 330 height 32
click at [523, 364] on select "Pickup from [GEOGRAPHIC_DATA][PERSON_NAME] Delivery" at bounding box center [569, 367] width 330 height 32
select select "Delivery"
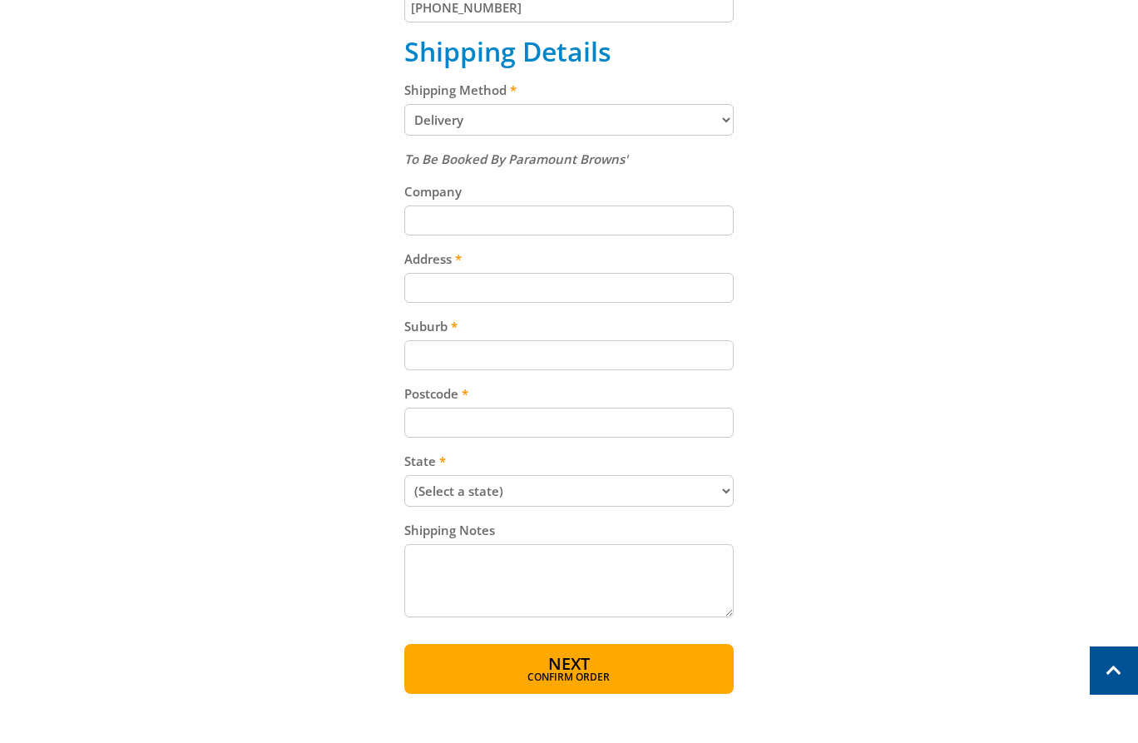
scroll to position [714, 0]
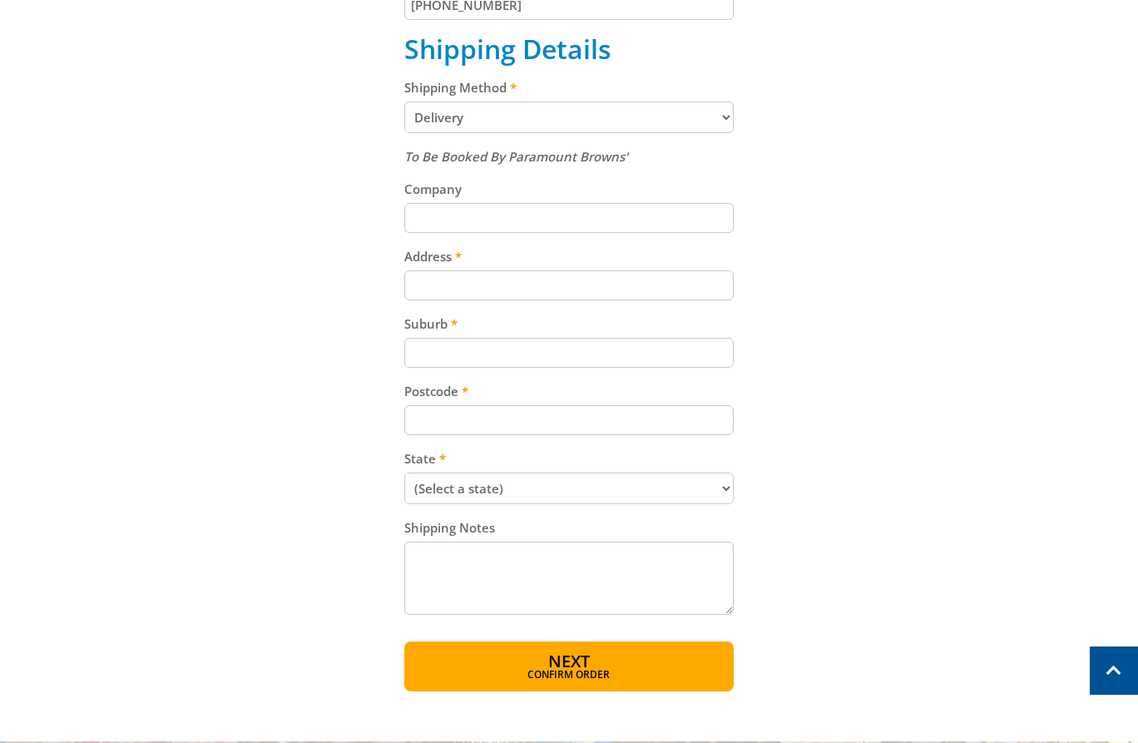
click at [514, 293] on input "Address" at bounding box center [569, 285] width 330 height 30
paste input "[STREET_ADDRESS][PERSON_NAME]"
type input "[STREET_ADDRESS][PERSON_NAME]"
click at [555, 359] on input "Suburb" at bounding box center [569, 353] width 330 height 30
paste input "Totness"
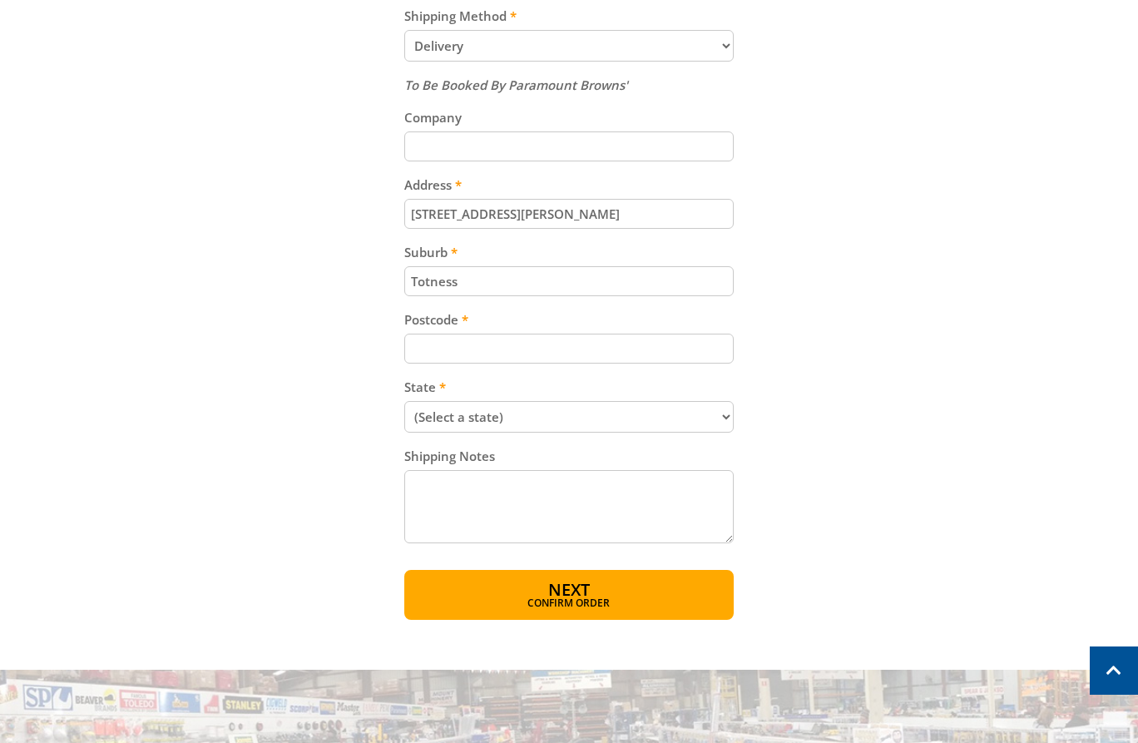
scroll to position [794, 0]
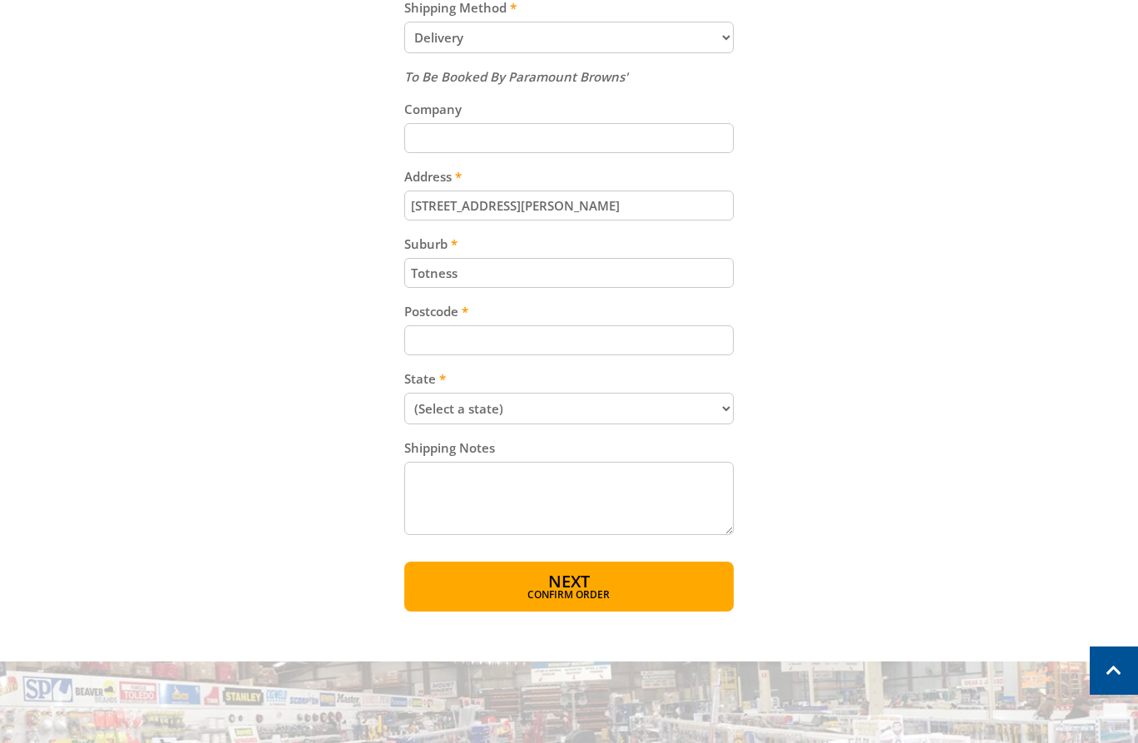
type input "Totness"
click at [472, 340] on input "Postcode" at bounding box center [569, 340] width 330 height 30
paste input "5250"
type input "5250"
click at [475, 409] on select "(Select a state) [GEOGRAPHIC_DATA] [GEOGRAPHIC_DATA] [GEOGRAPHIC_DATA] [GEOGRAP…" at bounding box center [569, 409] width 330 height 32
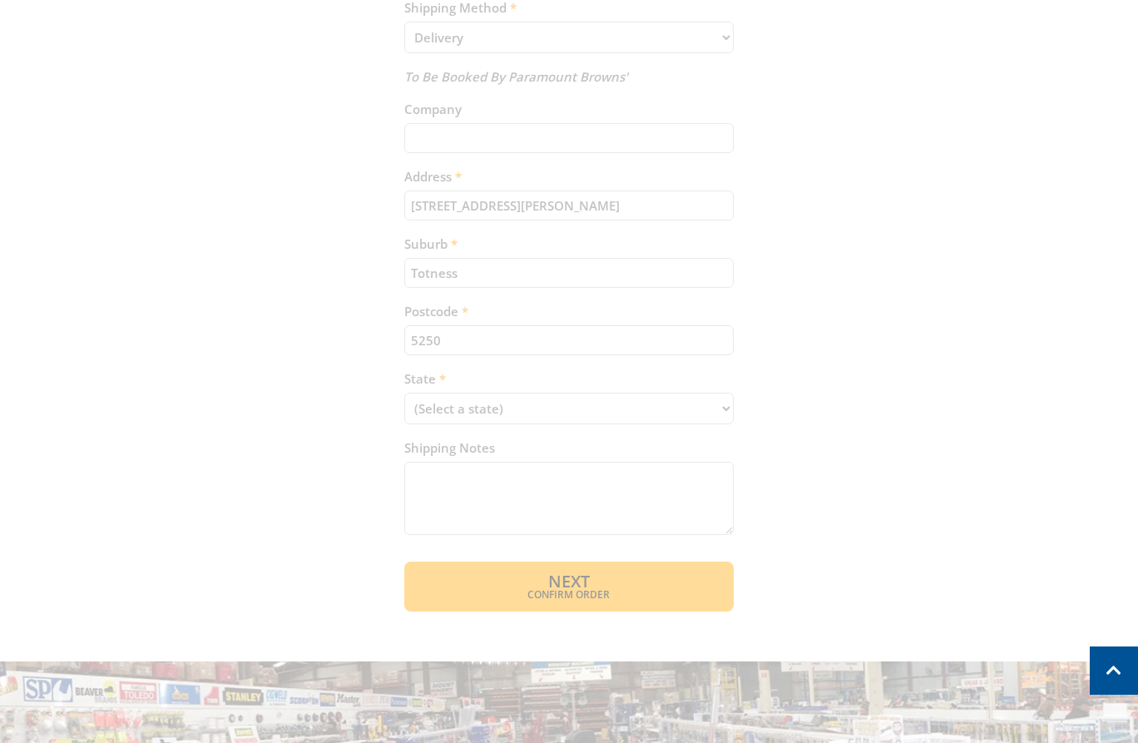
select select "SA"
click at [404, 393] on select "(Select a state) [GEOGRAPHIC_DATA] [GEOGRAPHIC_DATA] [GEOGRAPHIC_DATA] [GEOGRAP…" at bounding box center [569, 409] width 330 height 32
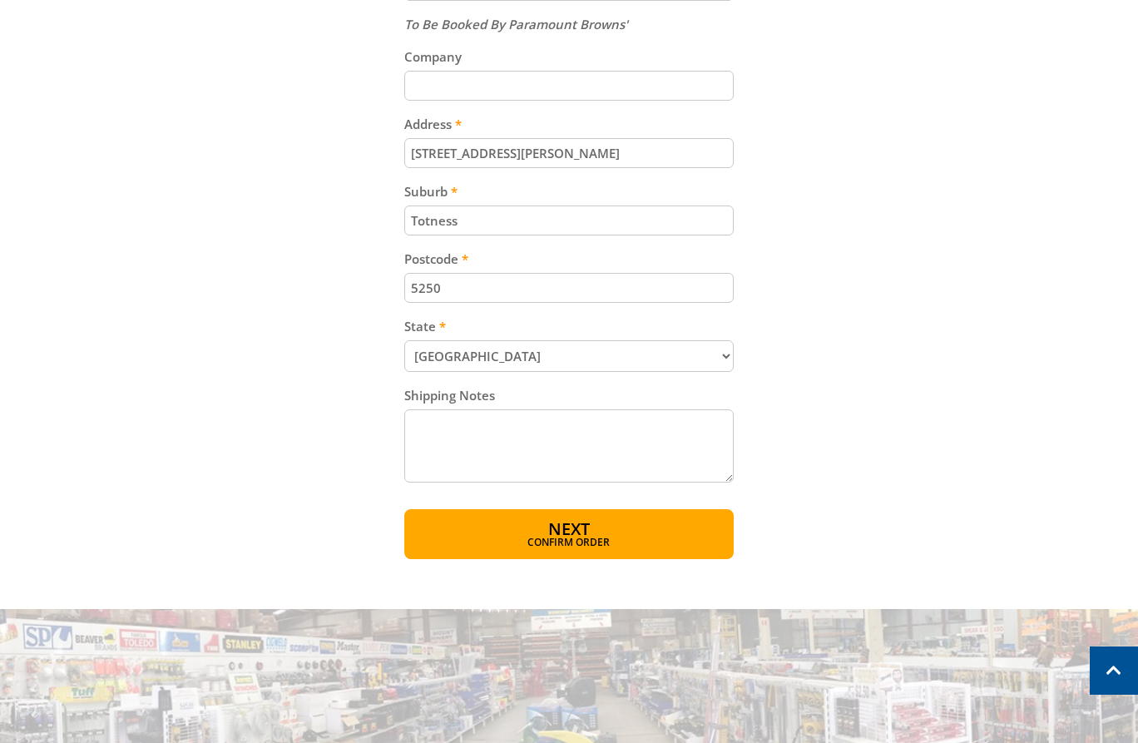
scroll to position [883, 0]
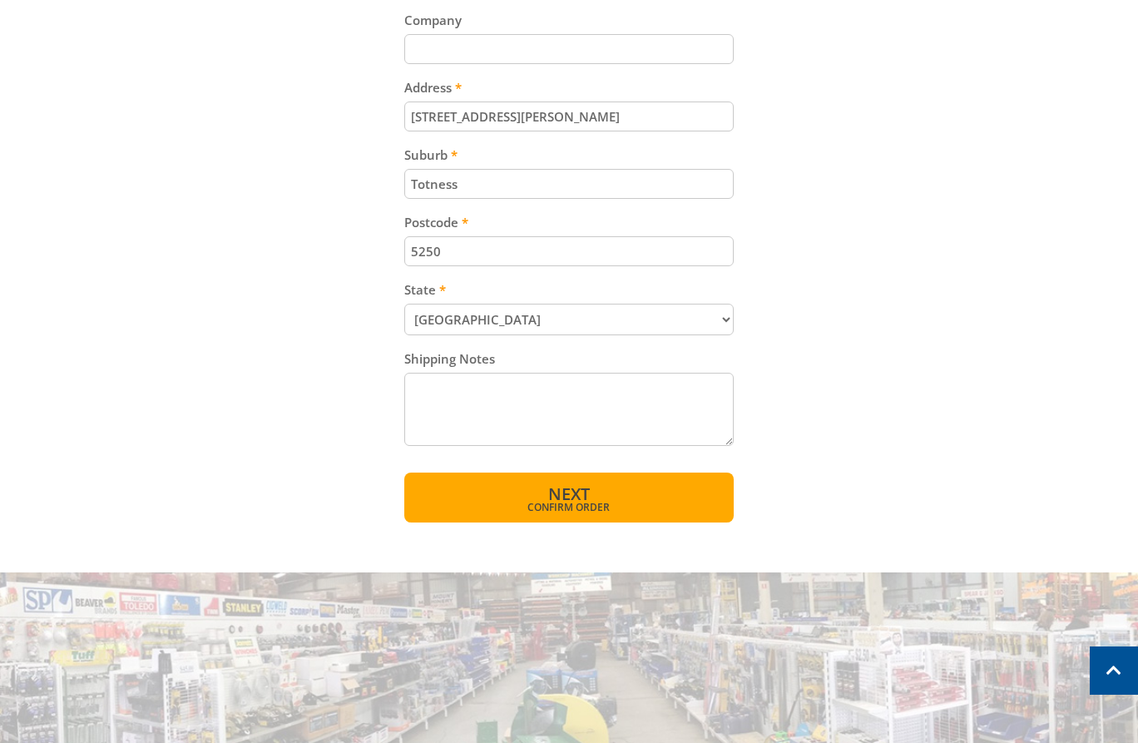
click at [609, 496] on button "Next Confirm order" at bounding box center [569, 498] width 330 height 50
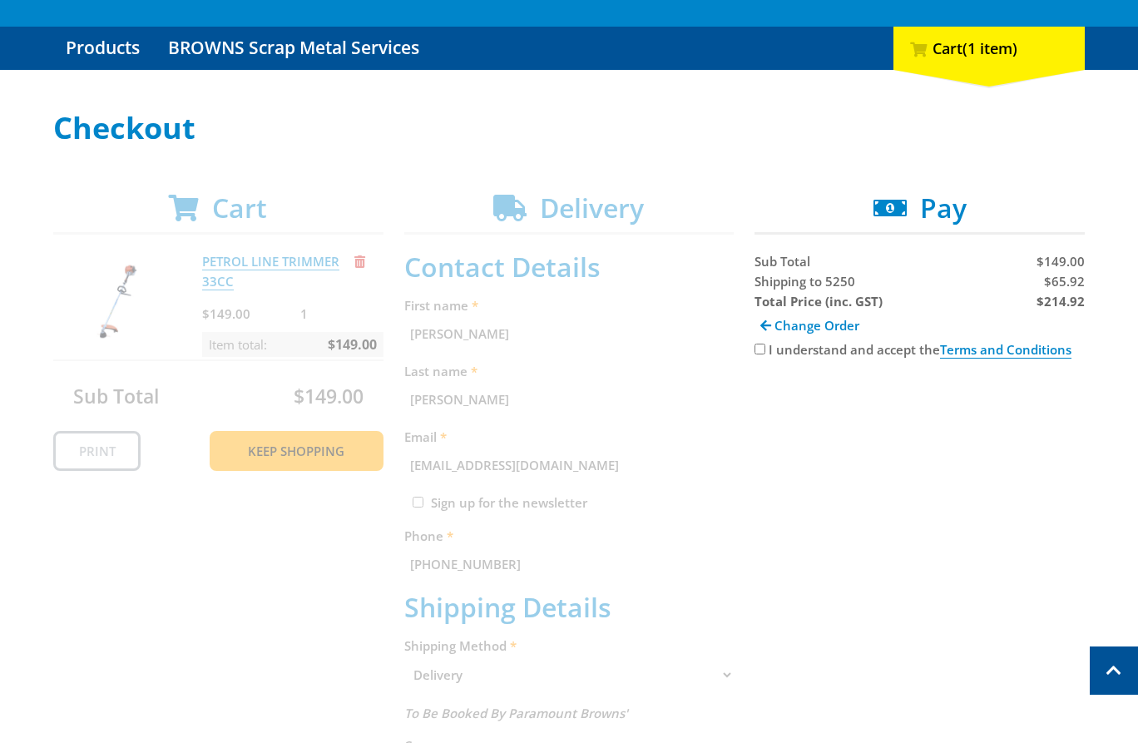
scroll to position [133, 0]
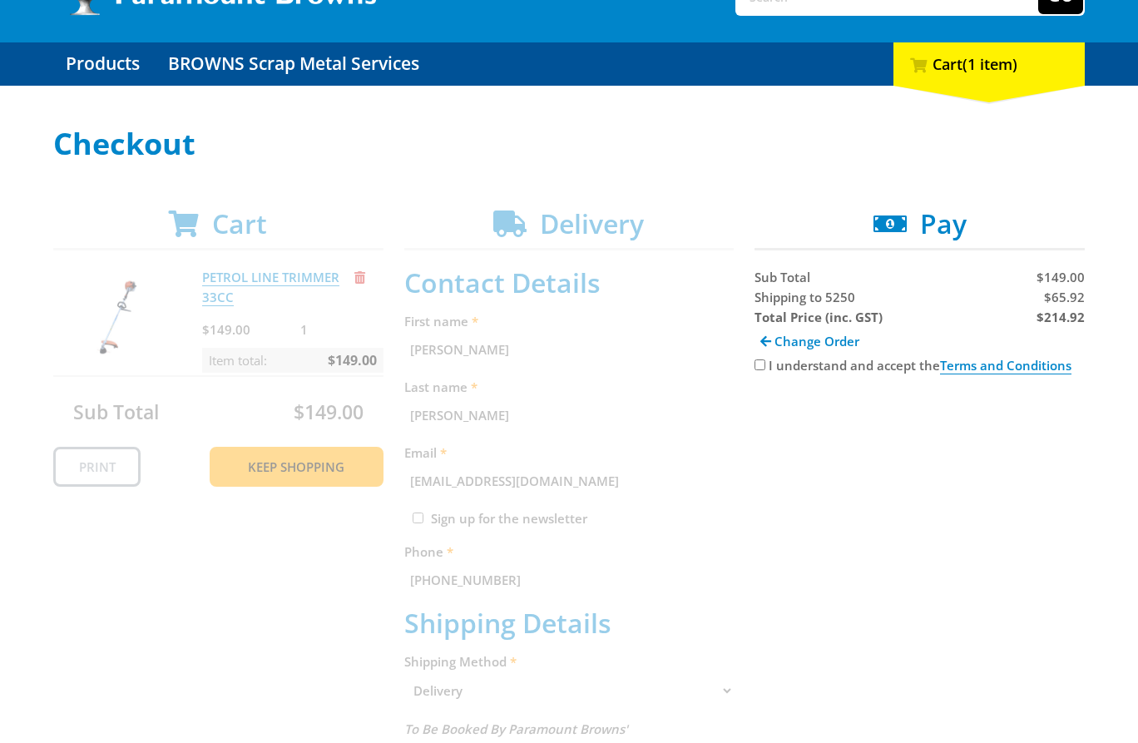
click at [761, 365] on input "I understand and accept the Terms and Conditions" at bounding box center [760, 364] width 11 height 11
checkbox input "true"
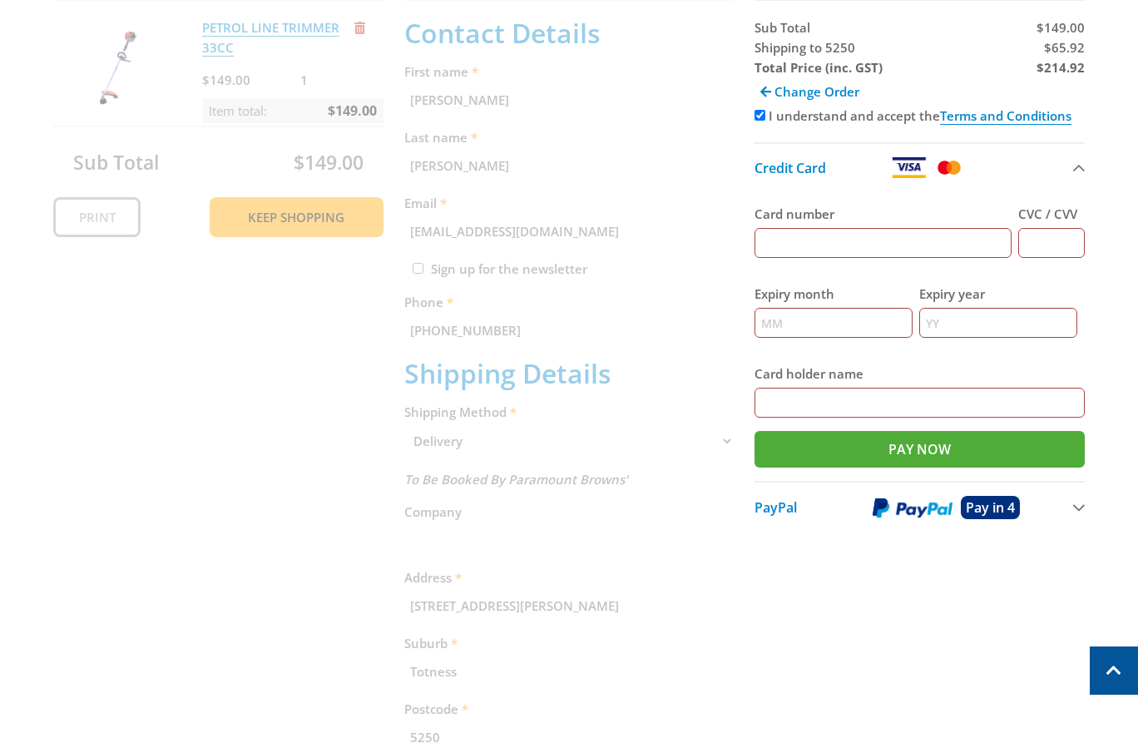
scroll to position [99, 0]
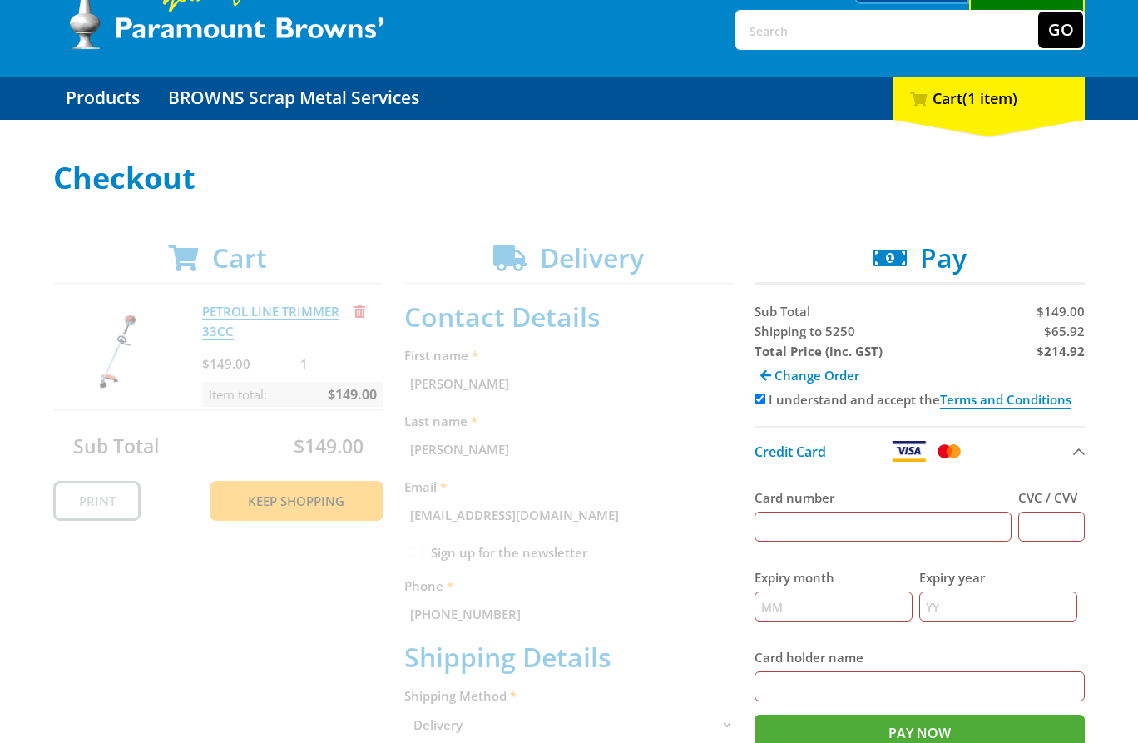
click at [1065, 330] on span "$65.92" at bounding box center [1064, 331] width 41 height 17
copy span "65.92"
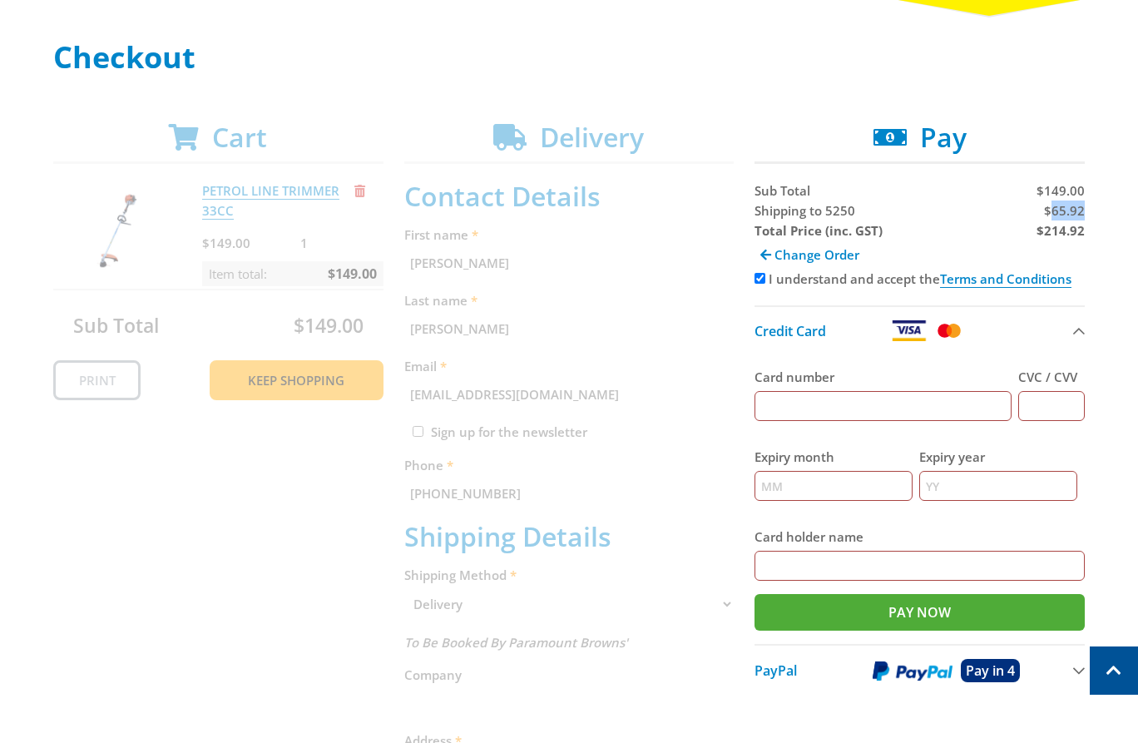
scroll to position [216, 0]
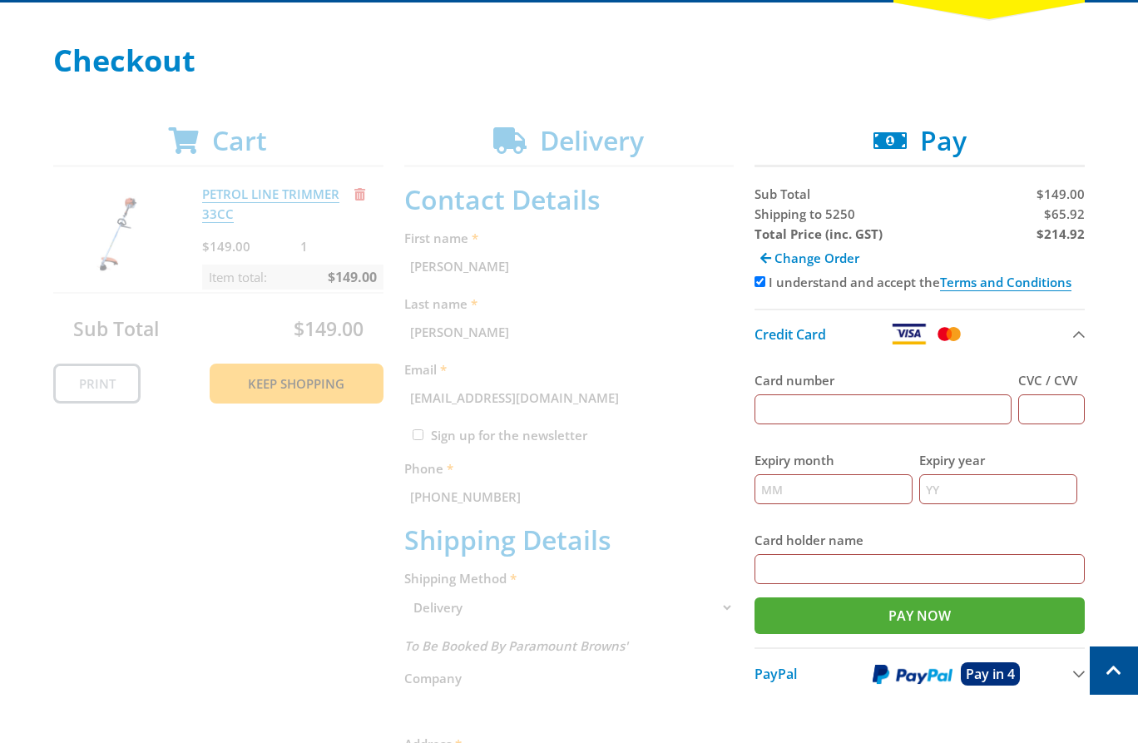
click at [1058, 235] on strong "$214.92" at bounding box center [1061, 234] width 48 height 17
copy strong "214.92"
click at [854, 397] on input "Card number" at bounding box center [883, 409] width 257 height 30
type input "[CREDIT_CARD_NUMBER]"
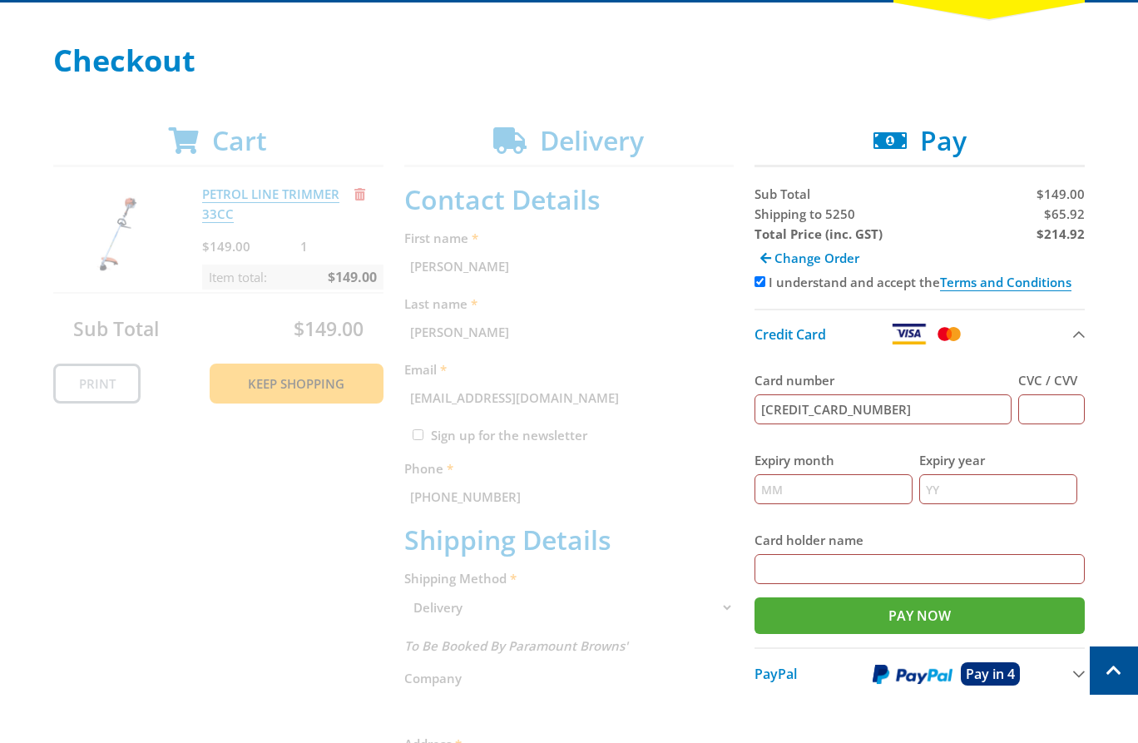
type input "123"
type input "12"
type input "2025"
type input "[PERSON_NAME]"
click at [707, 330] on div "Cart PETROL LINE TRIMMER 33CC $149.00 1 Item total: $149.00 Sub Total $149.00 P…" at bounding box center [569, 648] width 1032 height 1046
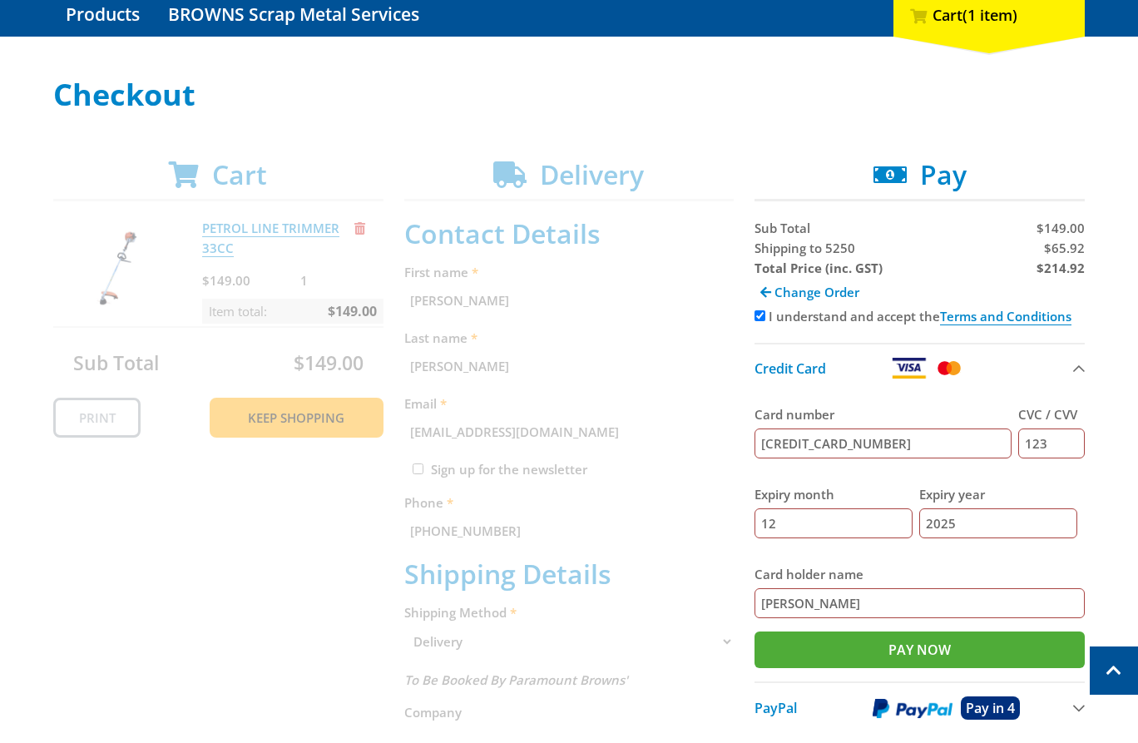
scroll to position [179, 0]
